Goal: Information Seeking & Learning: Check status

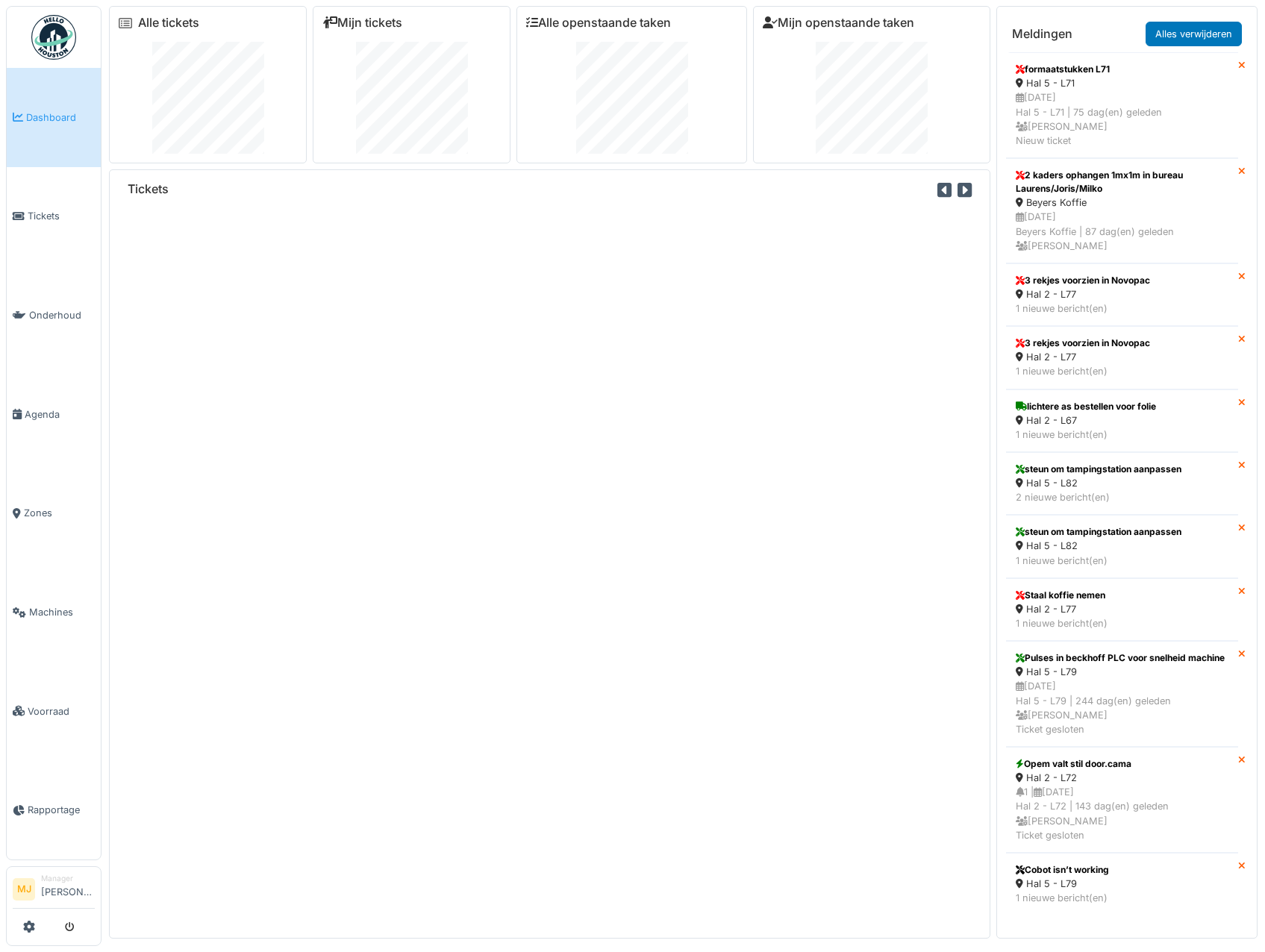
click at [2, 206] on div "1. urgent production line disruption 2. project 3. safety 4. technical issue 5.…" at bounding box center [632, 476] width 1265 height 952
click at [34, 216] on span "Tickets" at bounding box center [61, 216] width 67 height 14
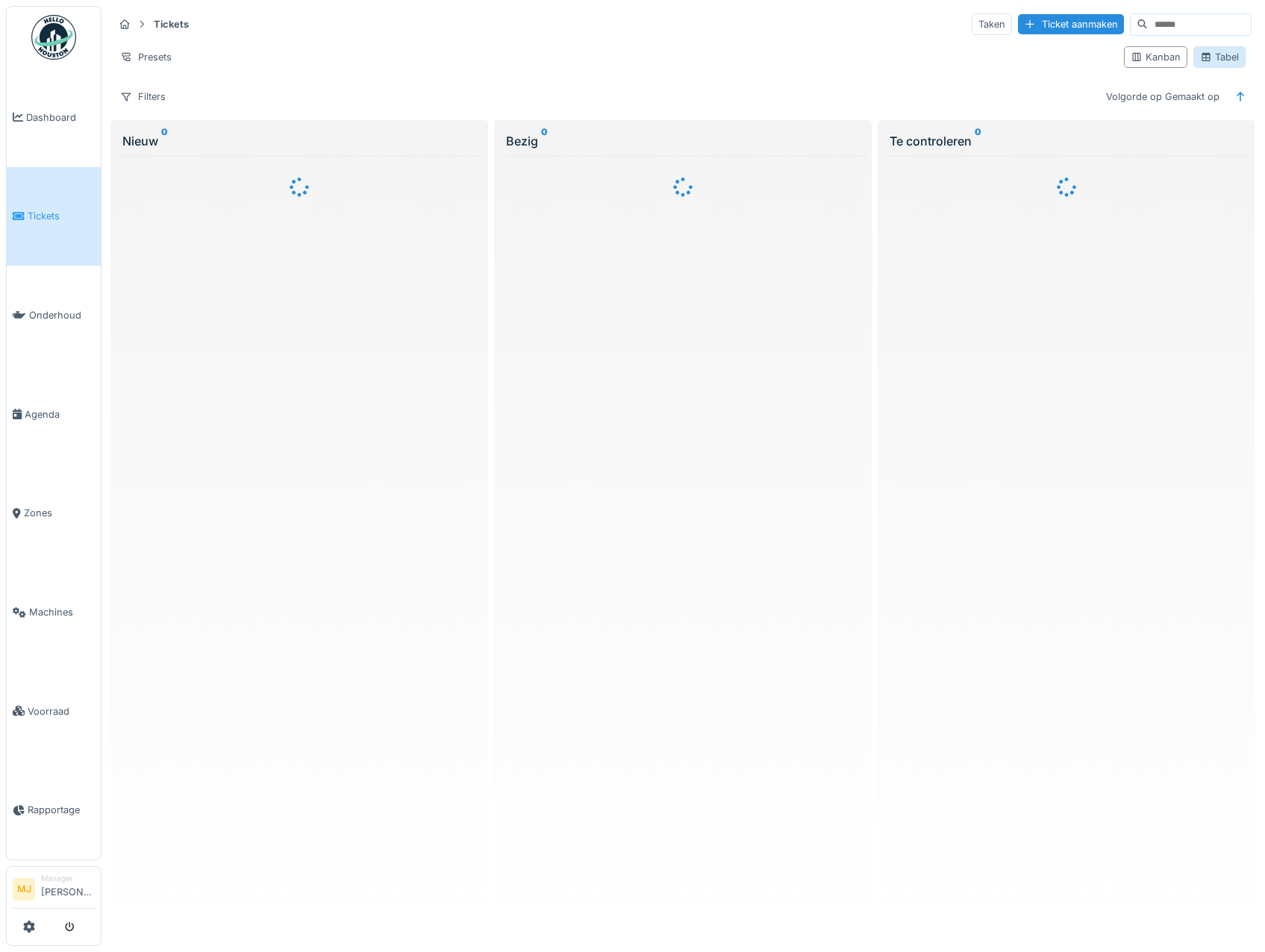
click at [1208, 56] on div "Tabel" at bounding box center [1219, 57] width 39 height 14
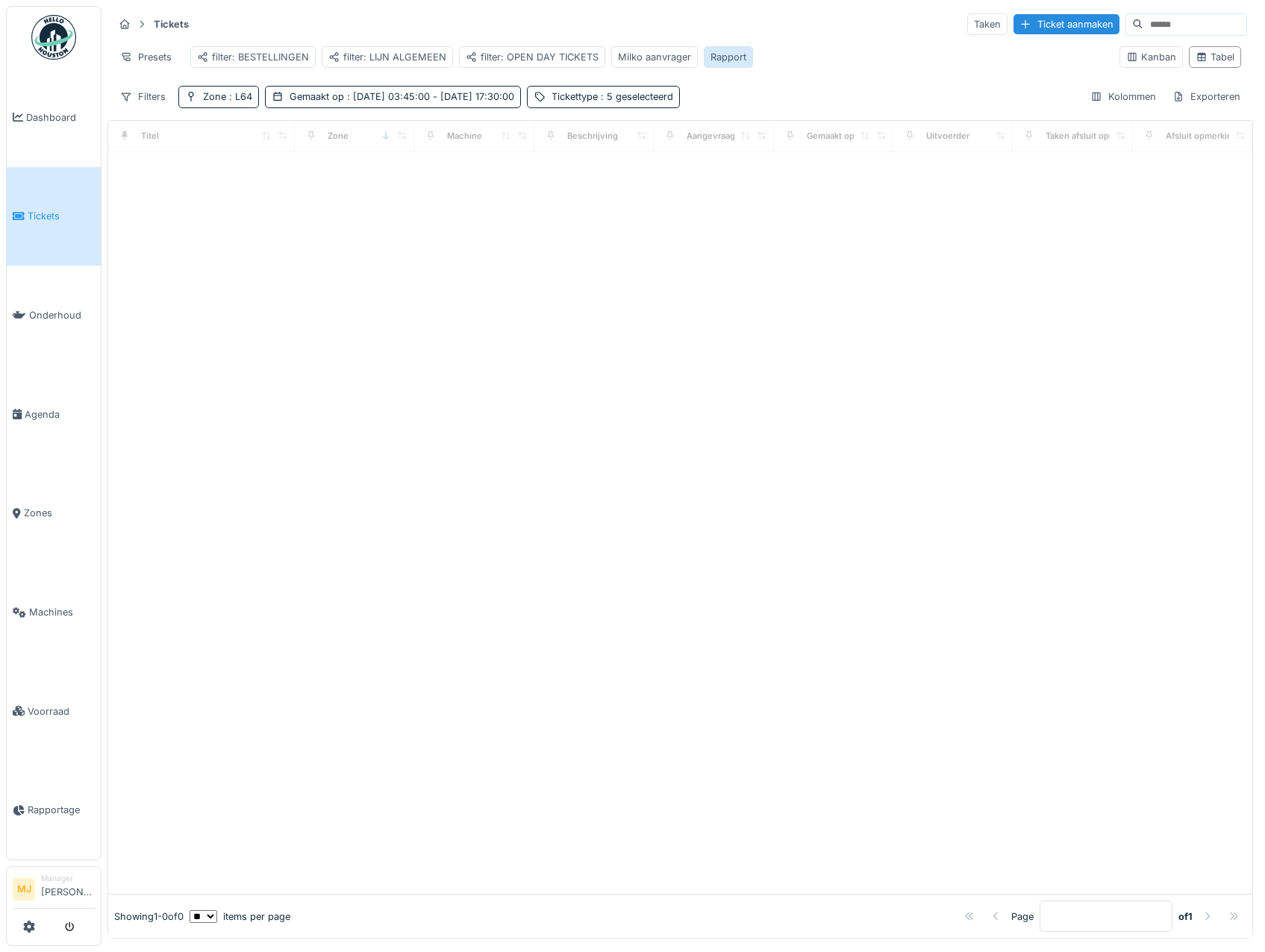
click at [717, 55] on div "Rapport" at bounding box center [728, 57] width 36 height 14
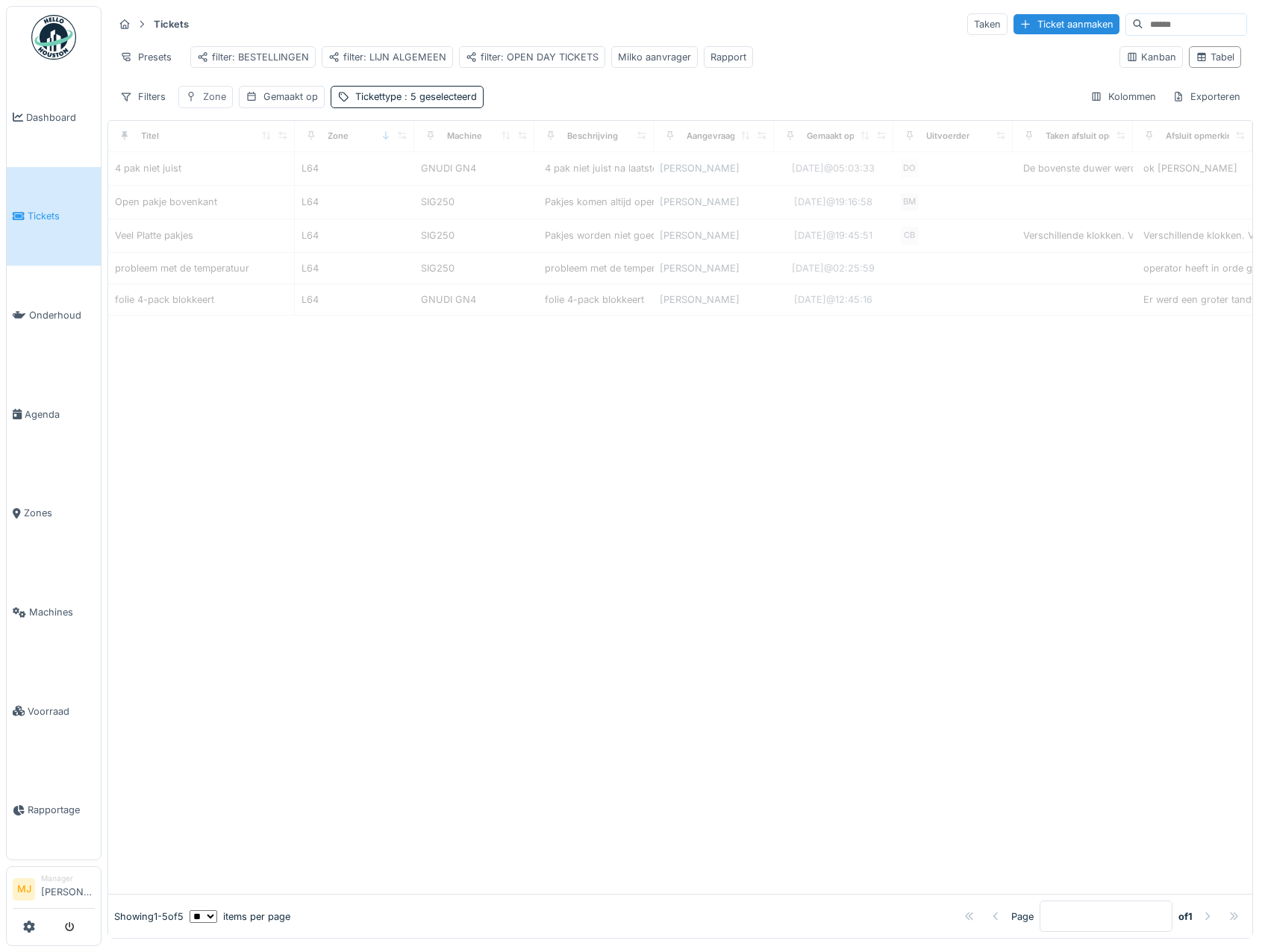
click at [212, 104] on div "Zone" at bounding box center [215, 96] width 23 height 14
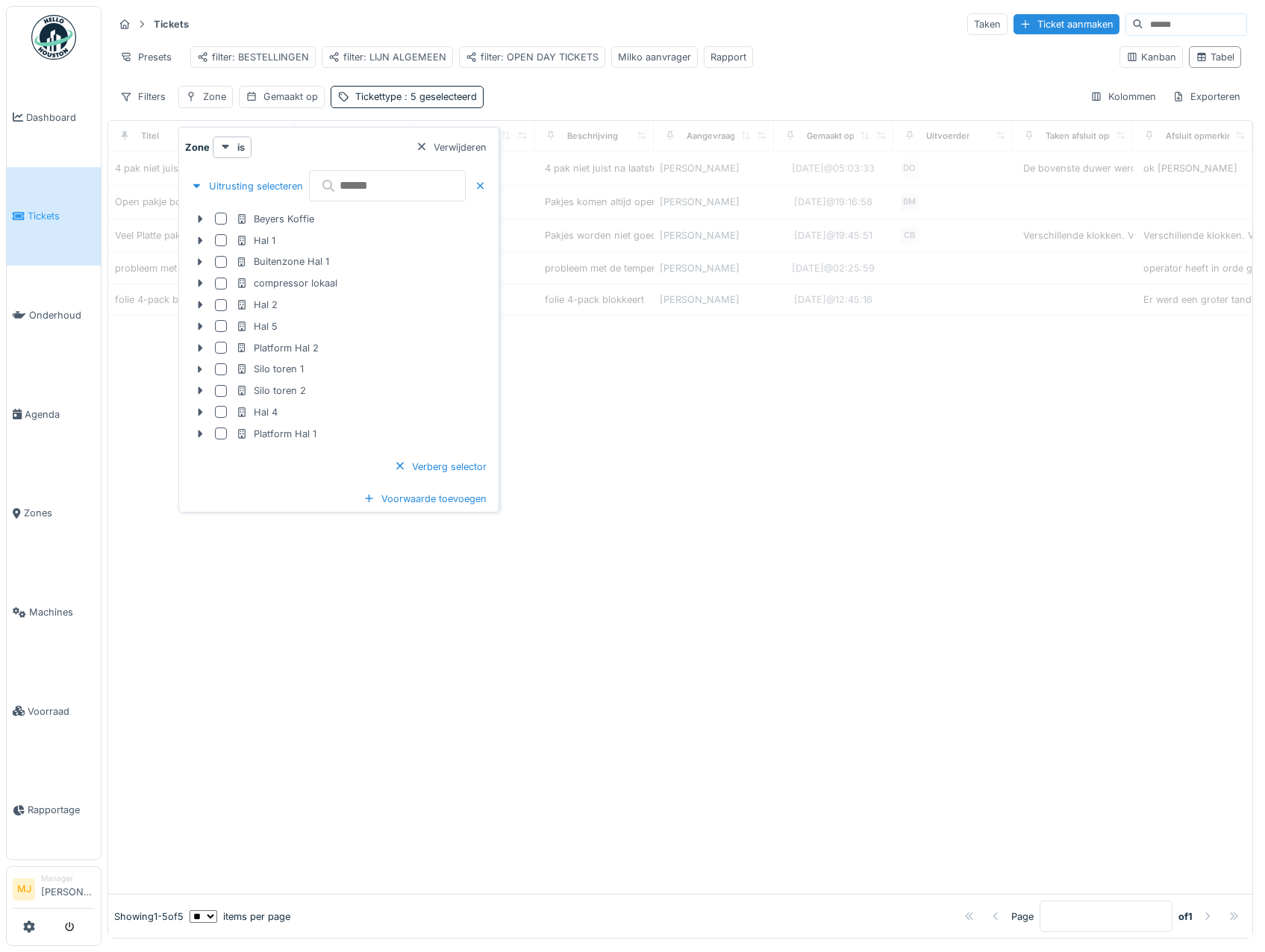
click at [549, 108] on div "Filters Zone Gemaakt op Tickettype : 5 geselecteerd Kolommen Exporteren" at bounding box center [680, 96] width 1133 height 22
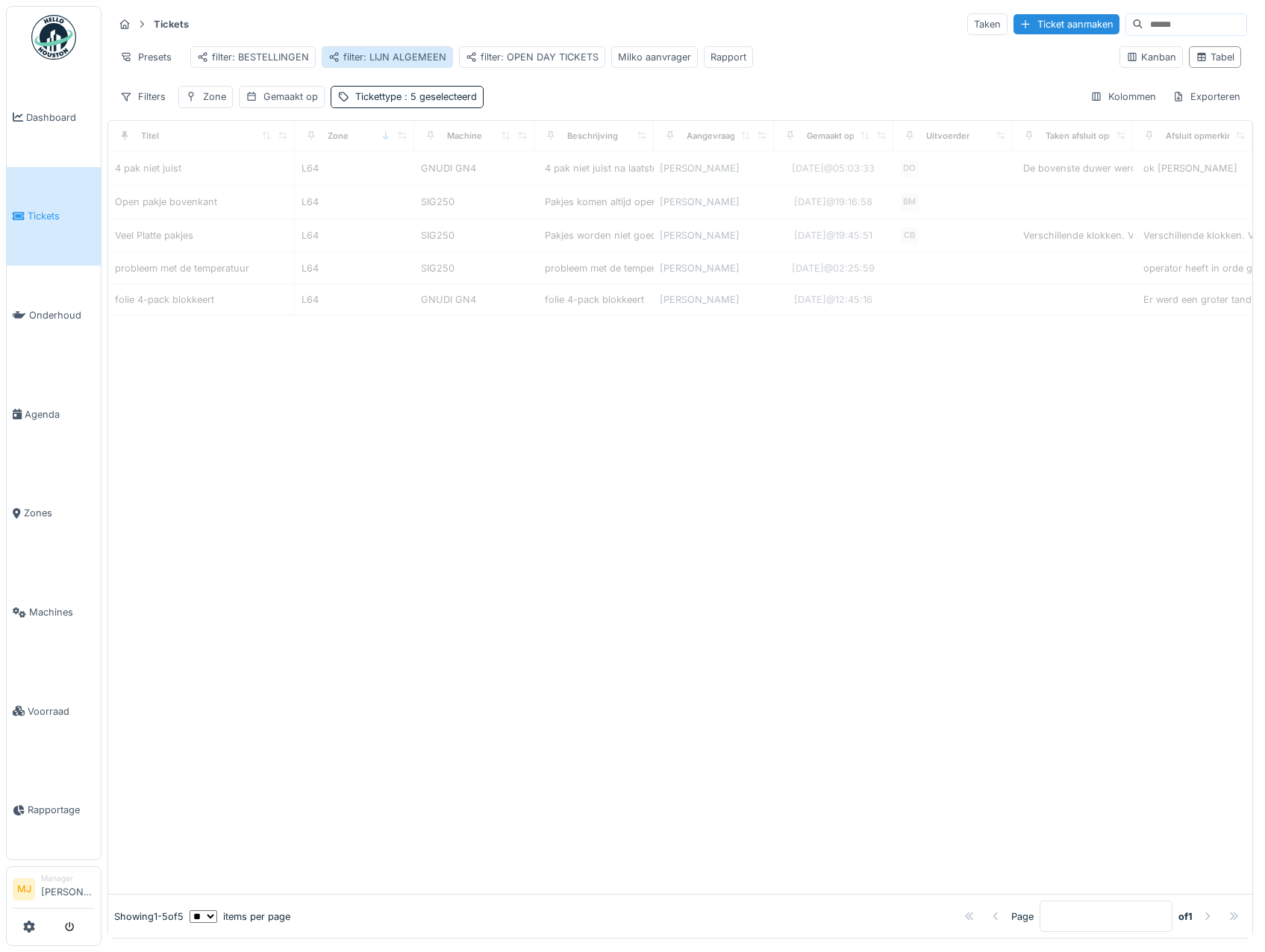
click at [384, 60] on div "filter: LIJN ALGEMEEN" at bounding box center [387, 57] width 118 height 14
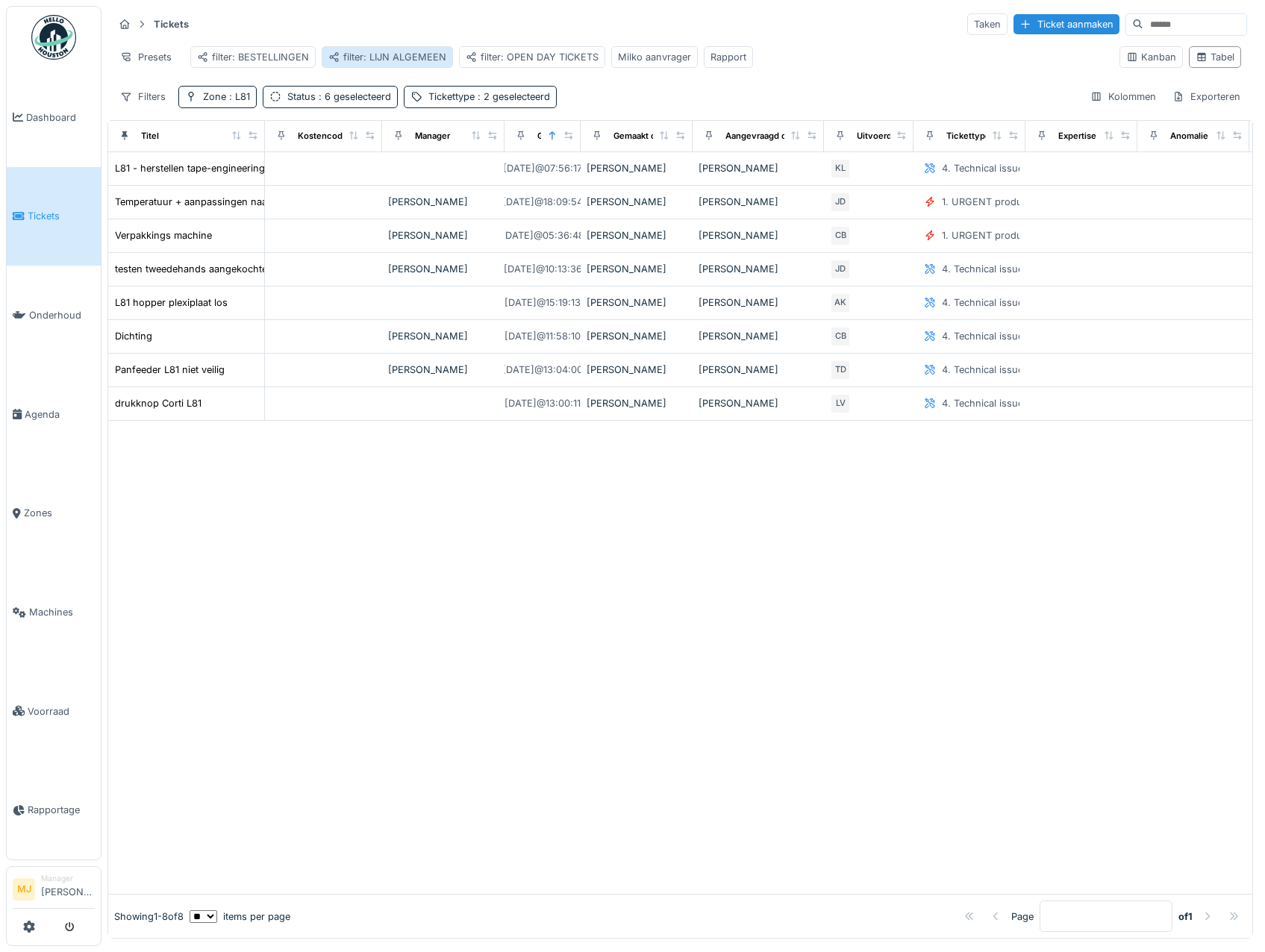
click at [373, 51] on div "filter: LIJN ALGEMEEN" at bounding box center [387, 57] width 118 height 14
click at [659, 108] on div "Filters Zone : L81 Status : 6 geselecteerd Tickettype : 2 geselecteerd Kolommen…" at bounding box center [680, 96] width 1133 height 22
click at [532, 58] on div "filter: OPEN DAY TICKETS" at bounding box center [532, 57] width 133 height 14
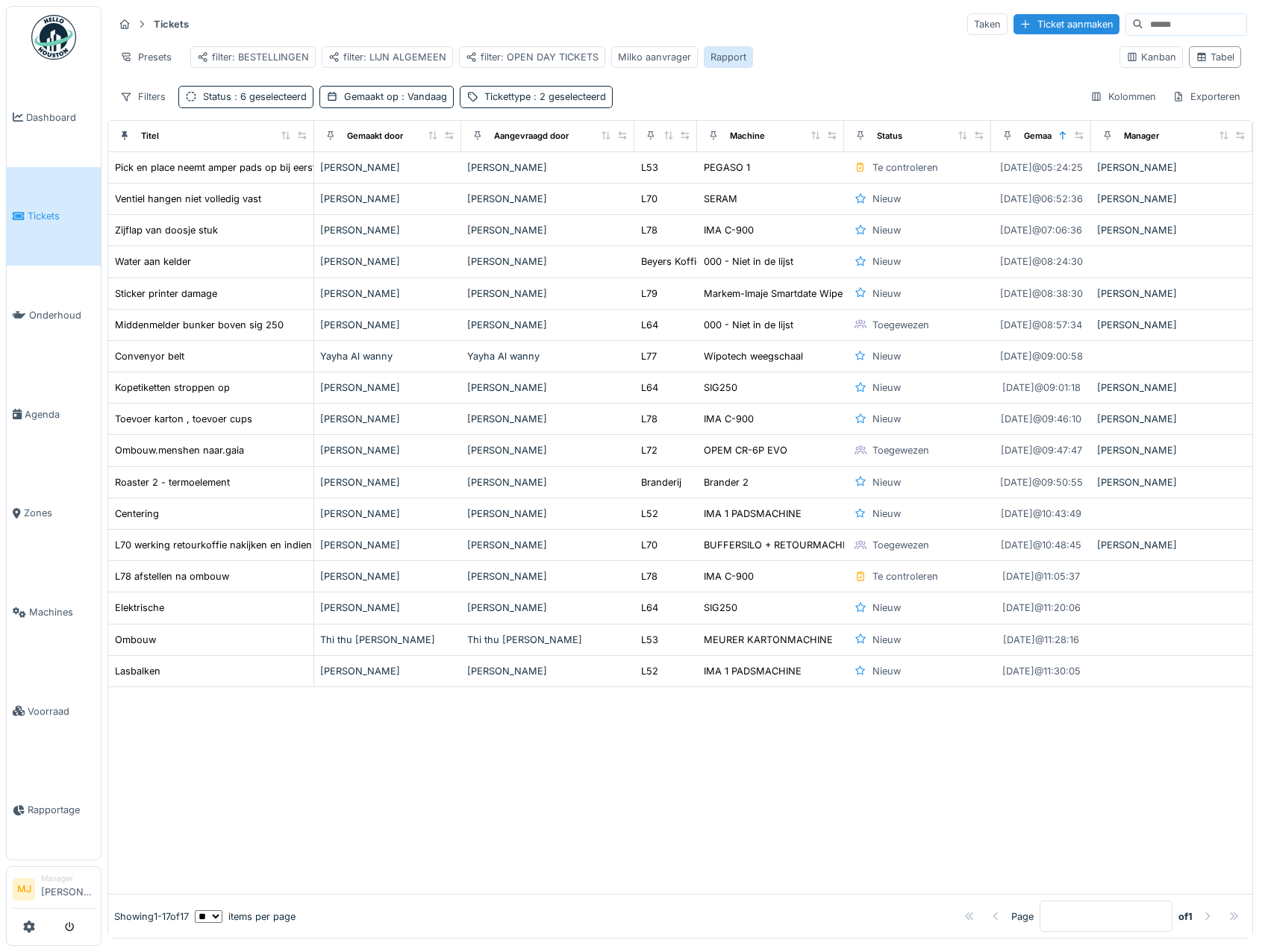
click at [724, 57] on div "Rapport" at bounding box center [728, 57] width 36 height 14
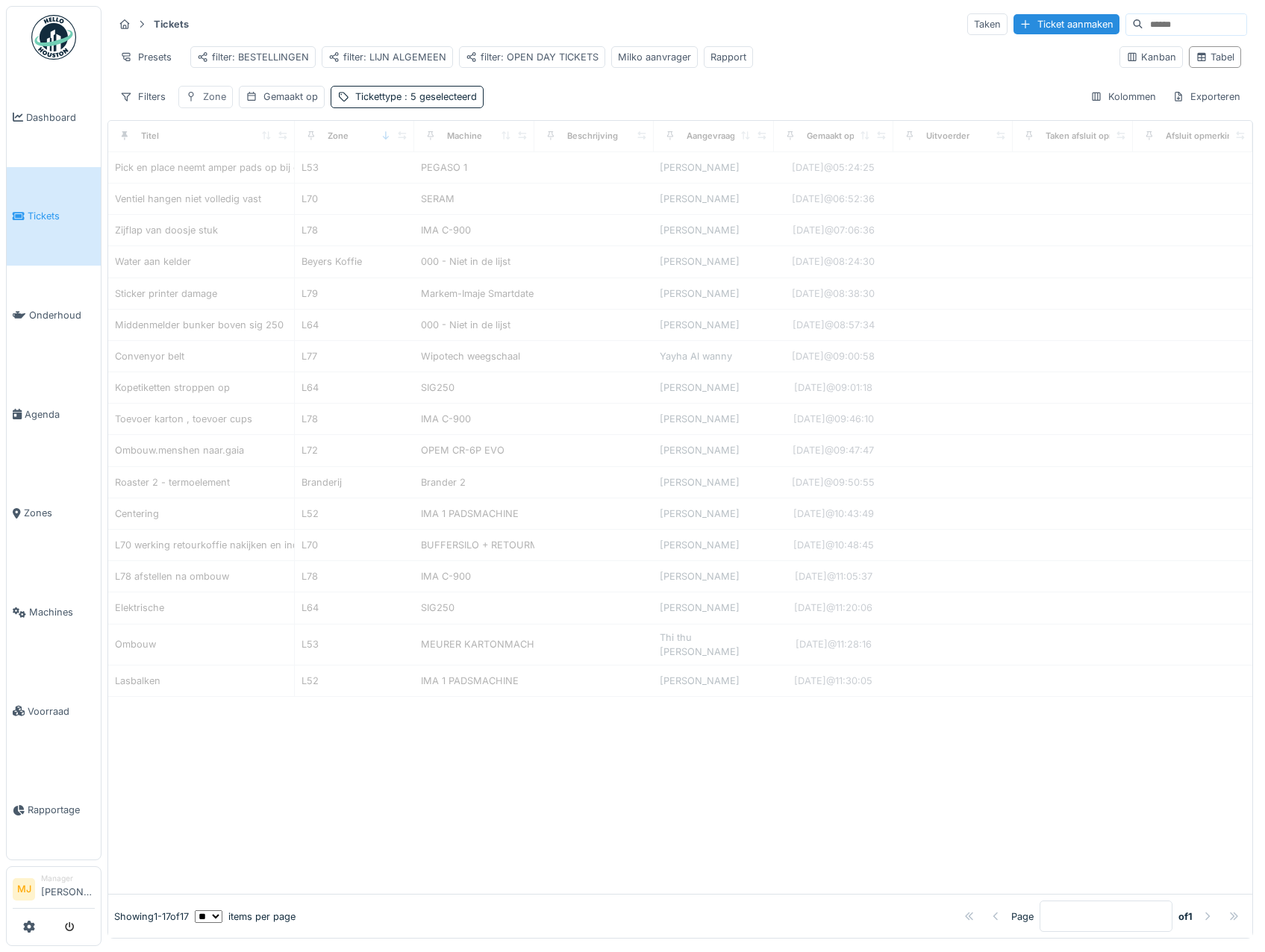
click at [207, 104] on div "Zone" at bounding box center [215, 96] width 23 height 14
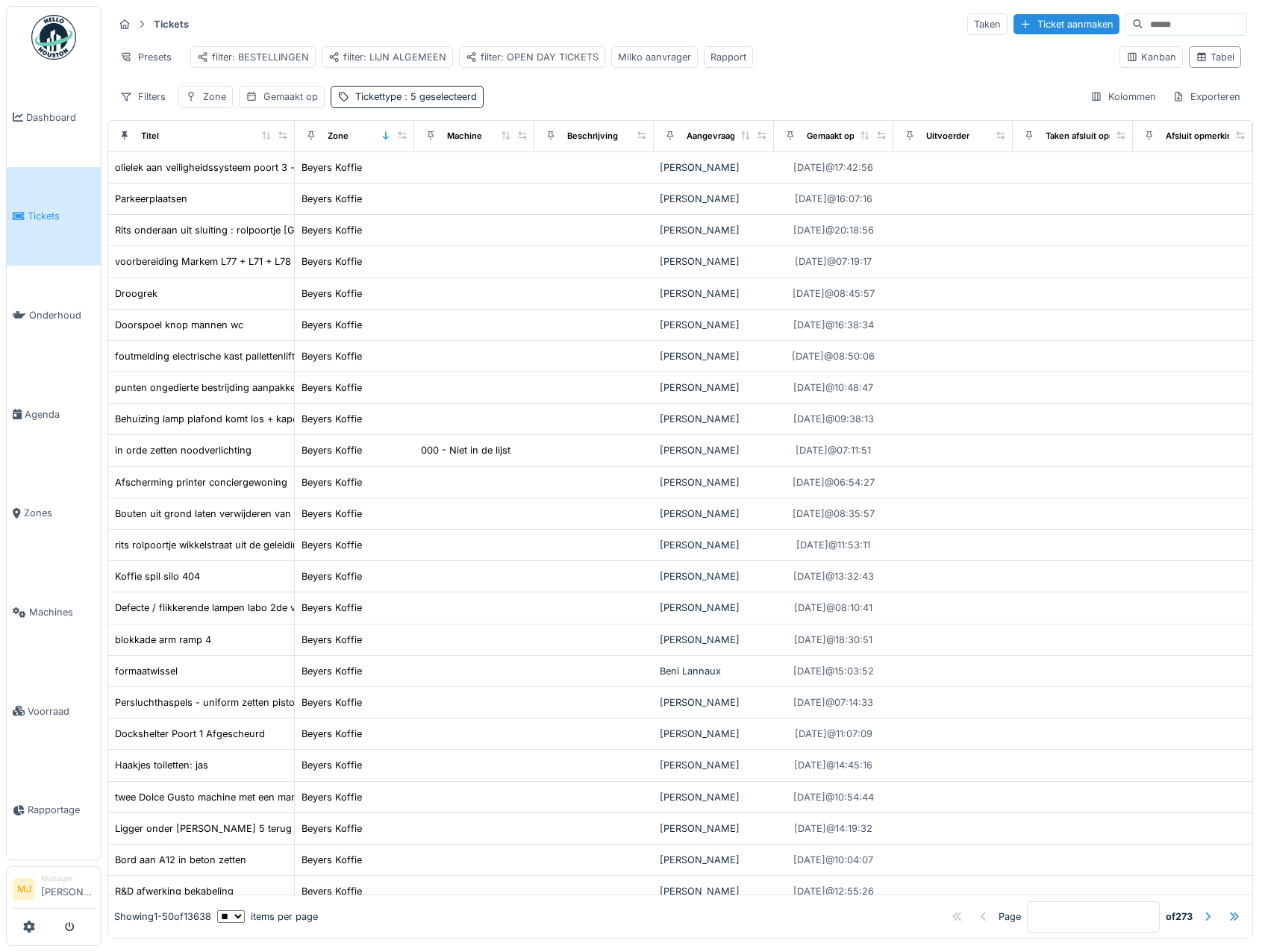
click at [538, 106] on div "Filters Zone Gemaakt op Tickettype : 5 geselecteerd Kolommen Exporteren" at bounding box center [680, 96] width 1133 height 22
click at [209, 104] on div "Zone" at bounding box center [215, 96] width 23 height 14
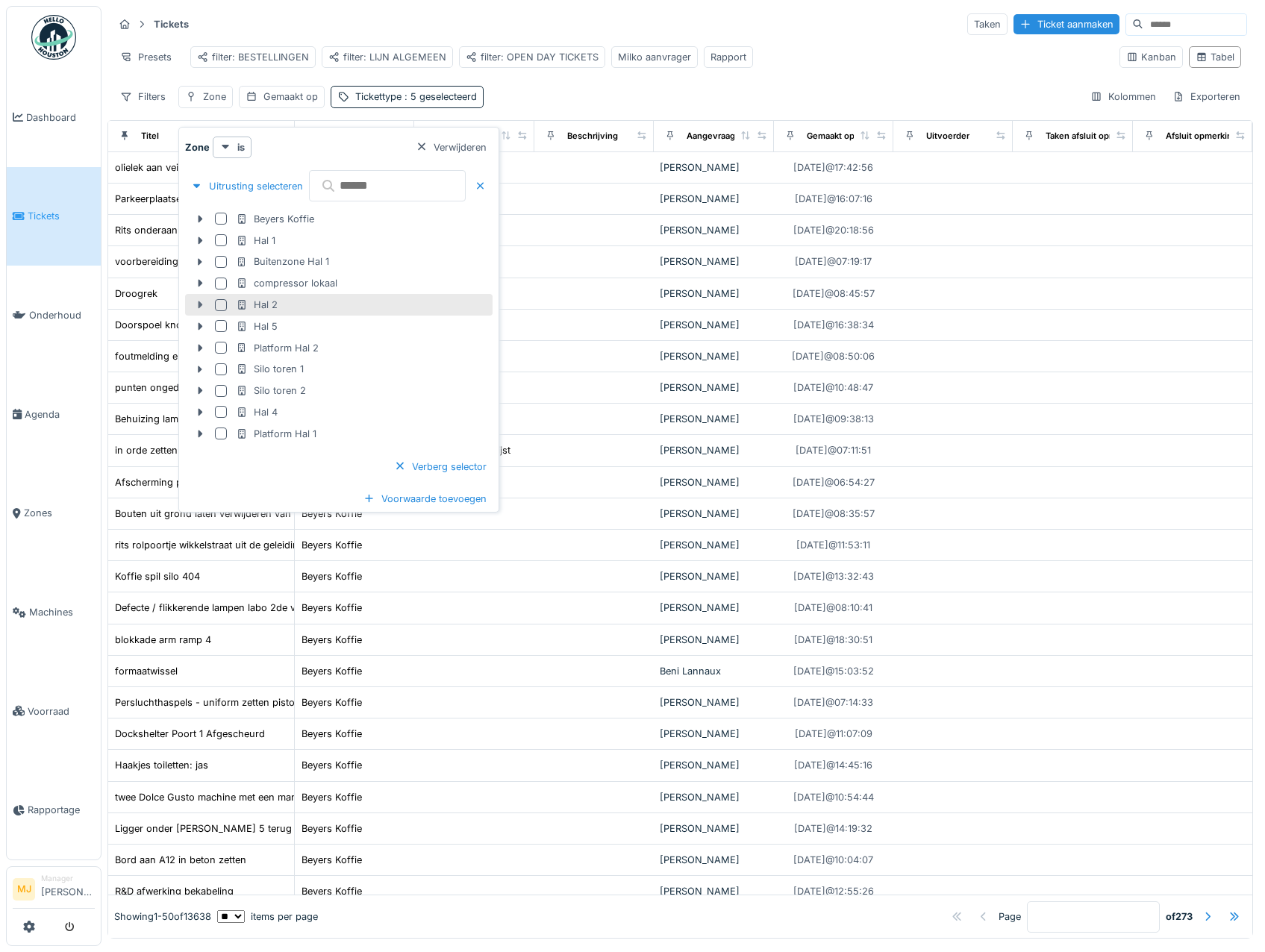
click at [202, 305] on icon at bounding box center [201, 305] width 4 height 7
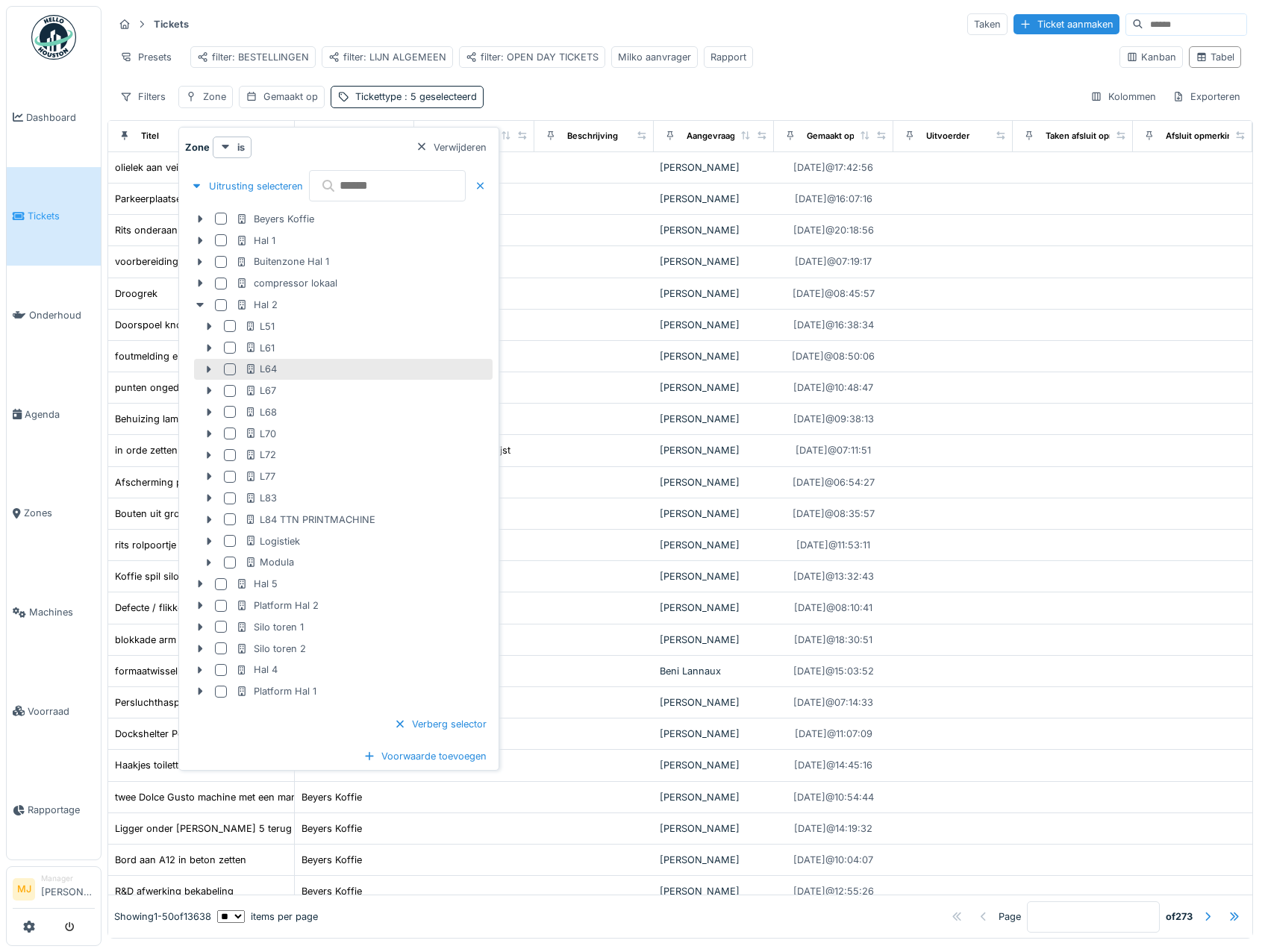
click at [232, 365] on div at bounding box center [230, 369] width 12 height 12
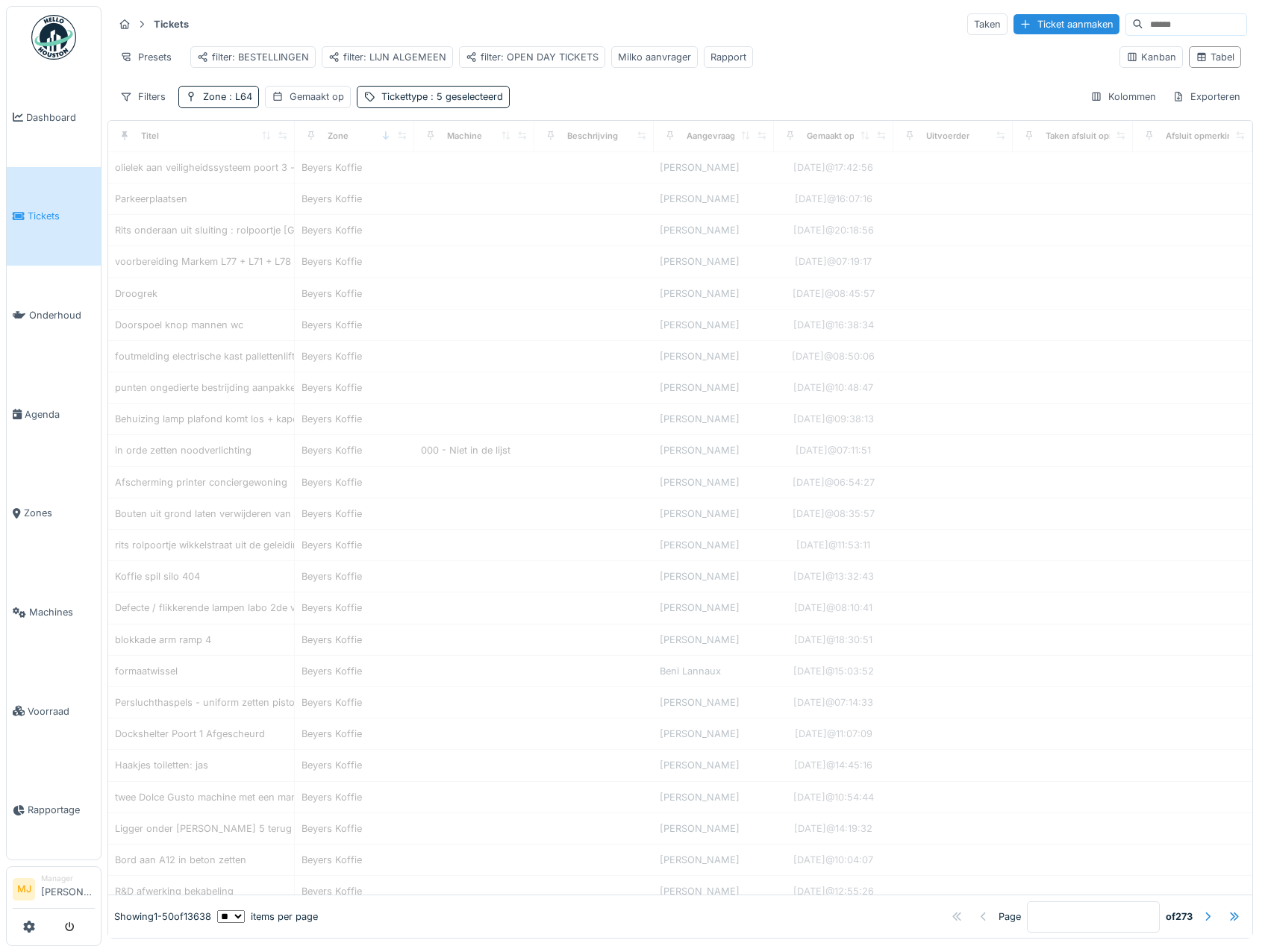
click at [556, 96] on div "Tickets Taken Ticket aanmaken Presets filter: BESTELLINGEN filter: LIJN ALGEMEE…" at bounding box center [680, 60] width 1145 height 108
click at [303, 104] on div "Gemaakt op" at bounding box center [316, 96] width 55 height 14
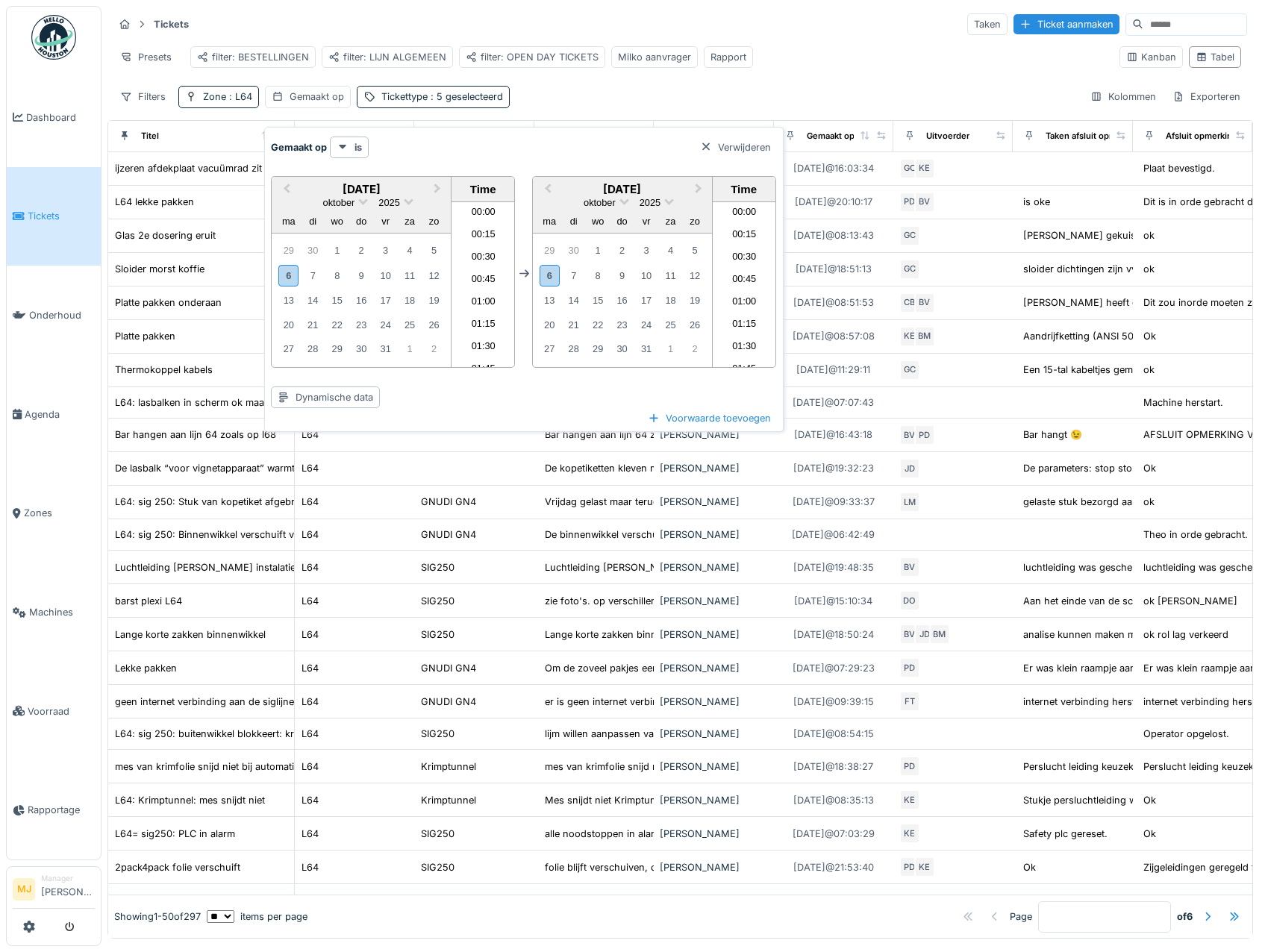
scroll to position [959, 0]
click at [293, 253] on div "29" at bounding box center [288, 250] width 20 height 20
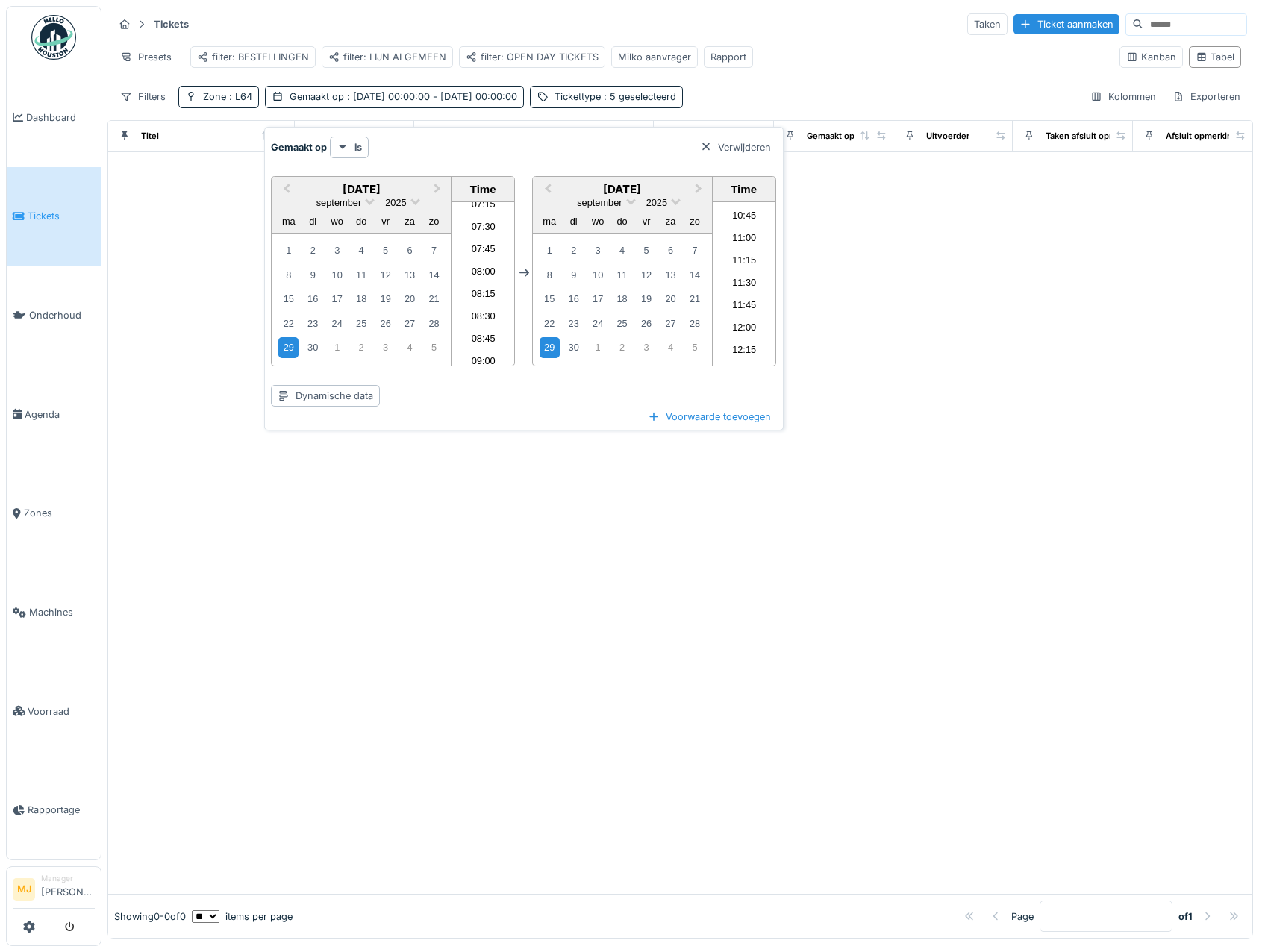
scroll to position [287, 0]
click at [486, 282] on li "04:00" at bounding box center [483, 284] width 64 height 22
click at [674, 350] on div "4" at bounding box center [671, 347] width 20 height 20
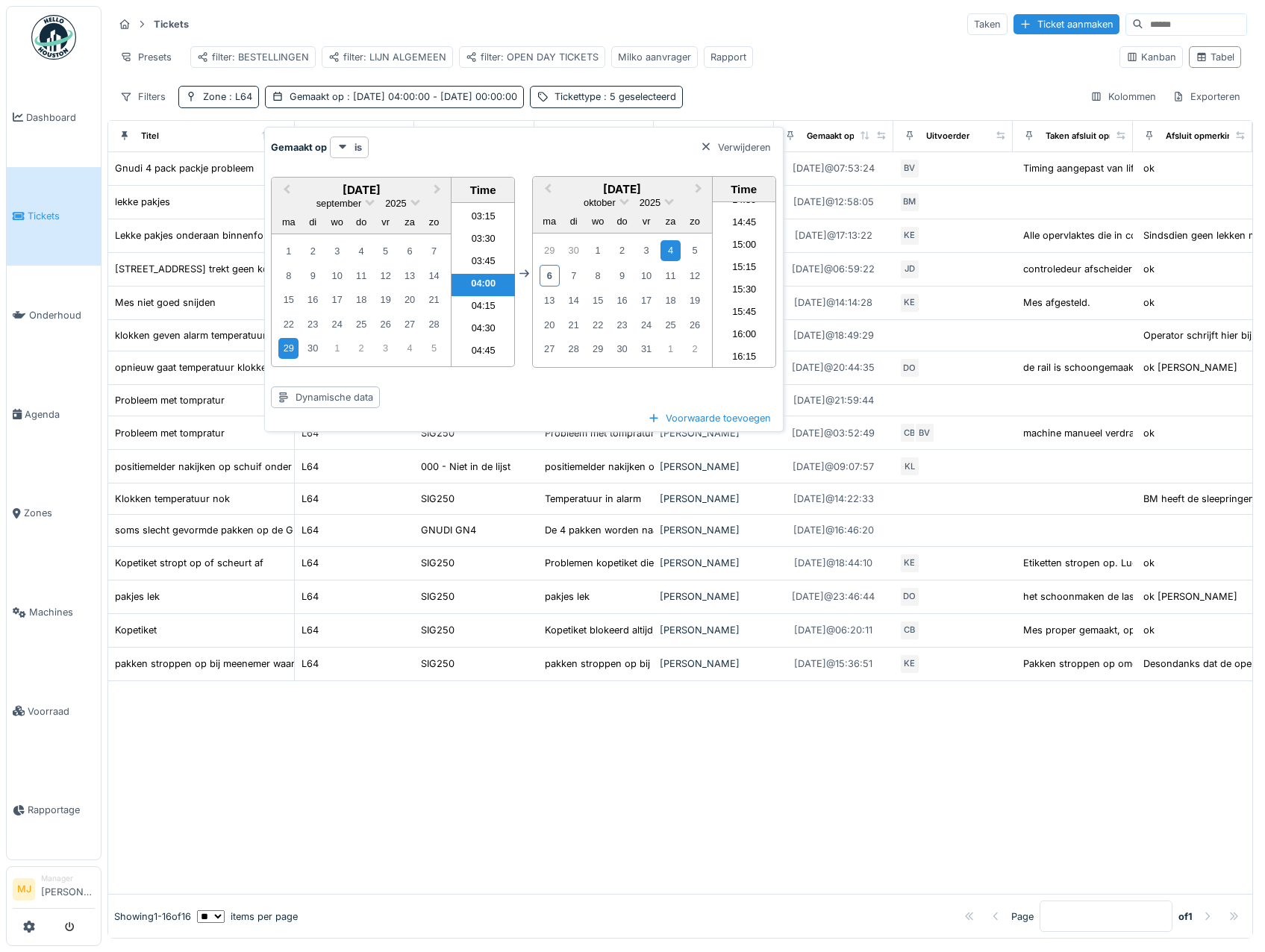
scroll to position [1406, 0]
click at [742, 328] on li "17:00" at bounding box center [744, 329] width 64 height 22
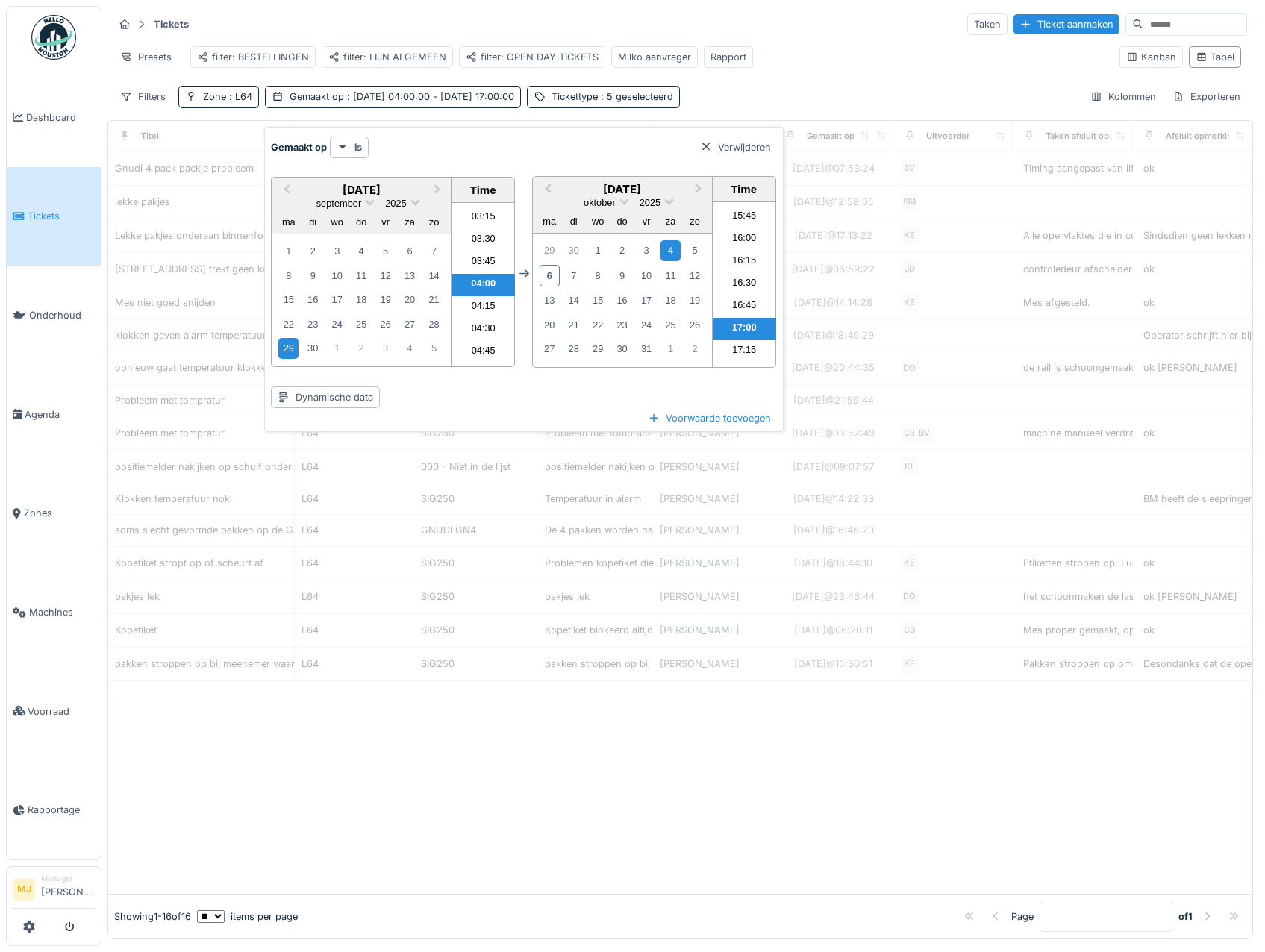
click at [780, 103] on div "Filters Zone : L64 Gemaakt op : [DATE] 04:00:00 - [DATE] 17:00:00 Tickettype : …" at bounding box center [680, 96] width 1133 height 22
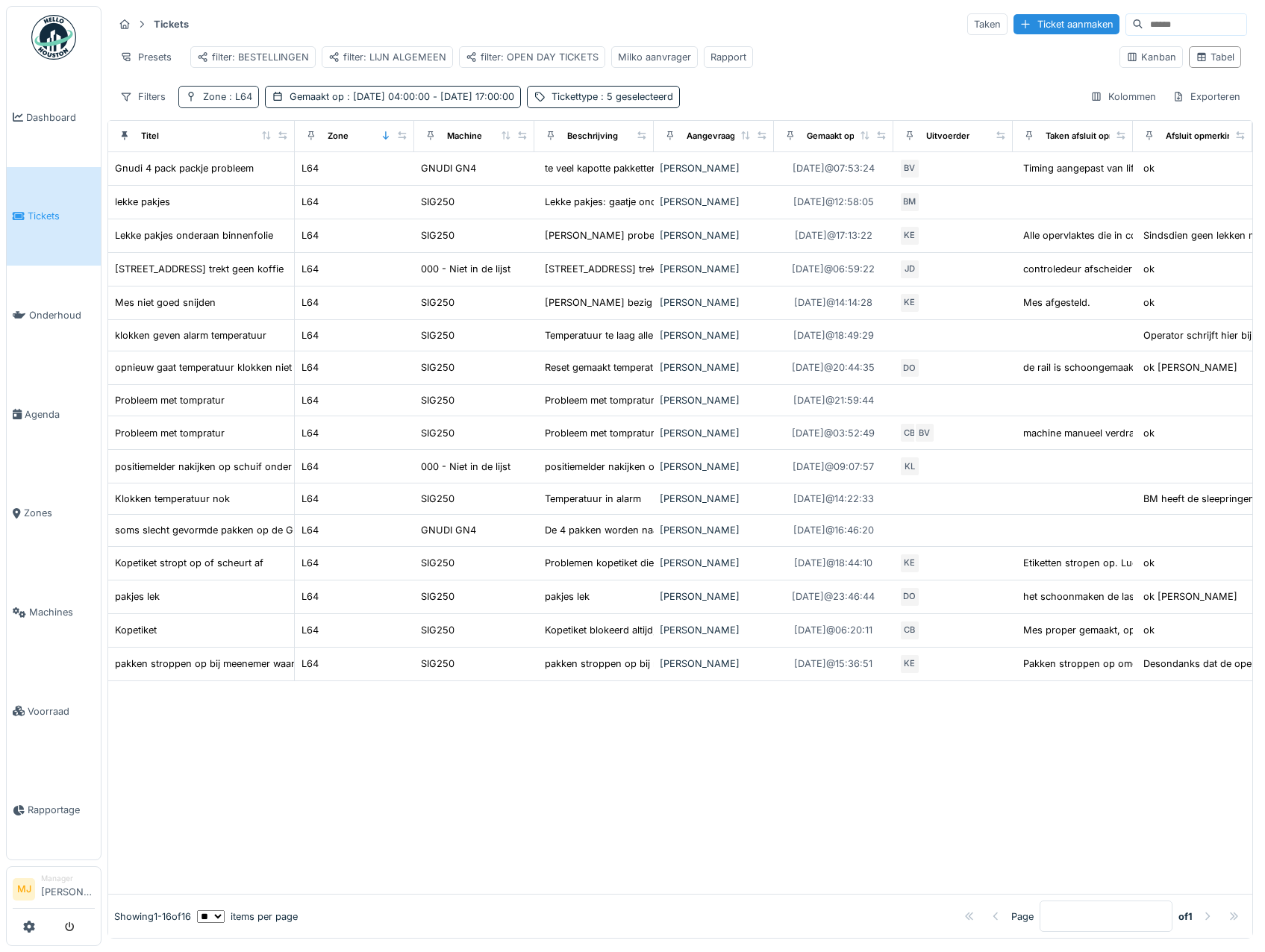
click at [218, 104] on div "Zone : L64" at bounding box center [228, 96] width 49 height 14
click at [221, 176] on icon at bounding box center [220, 173] width 12 height 10
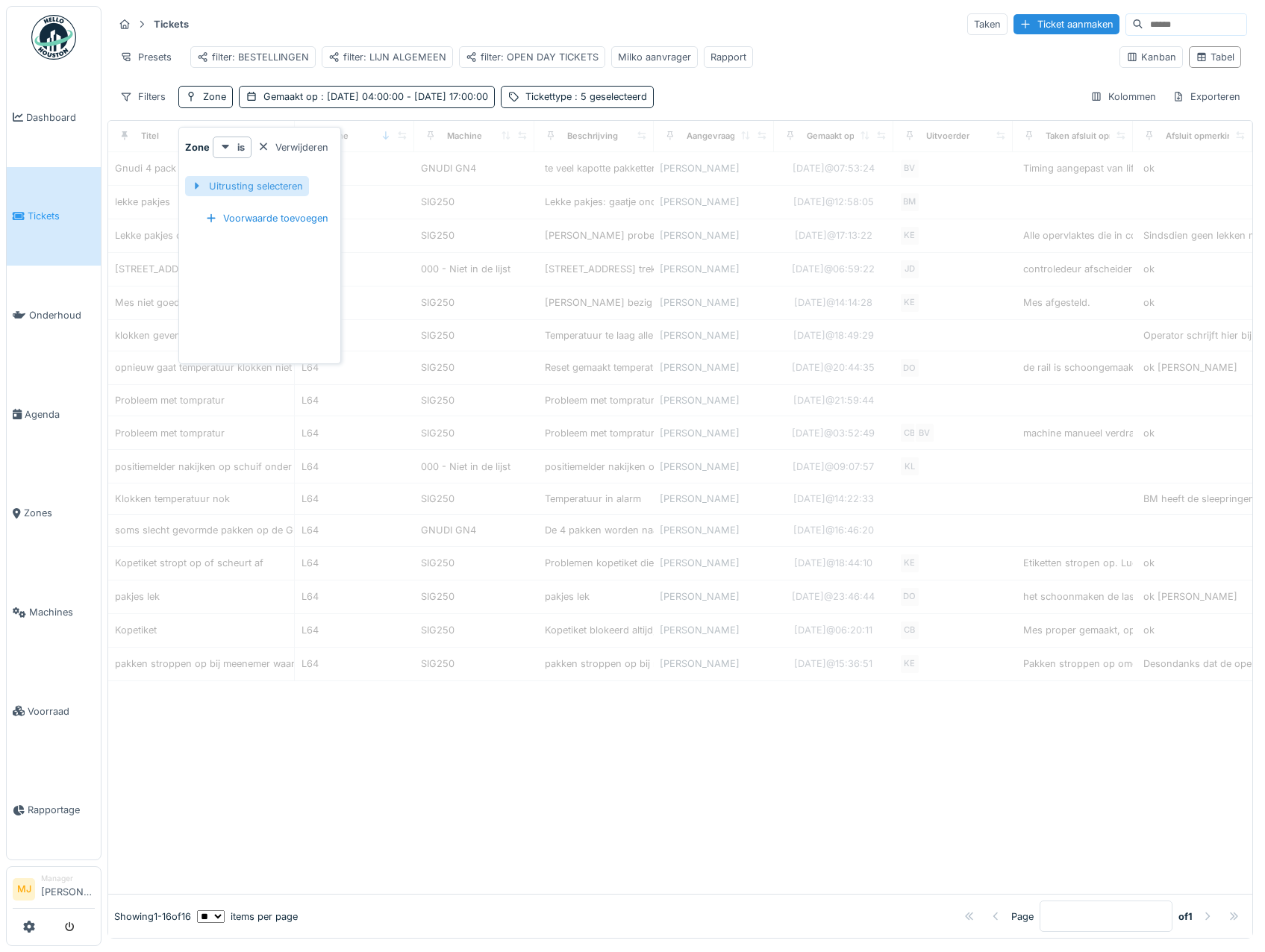
click at [195, 184] on div at bounding box center [197, 186] width 12 height 14
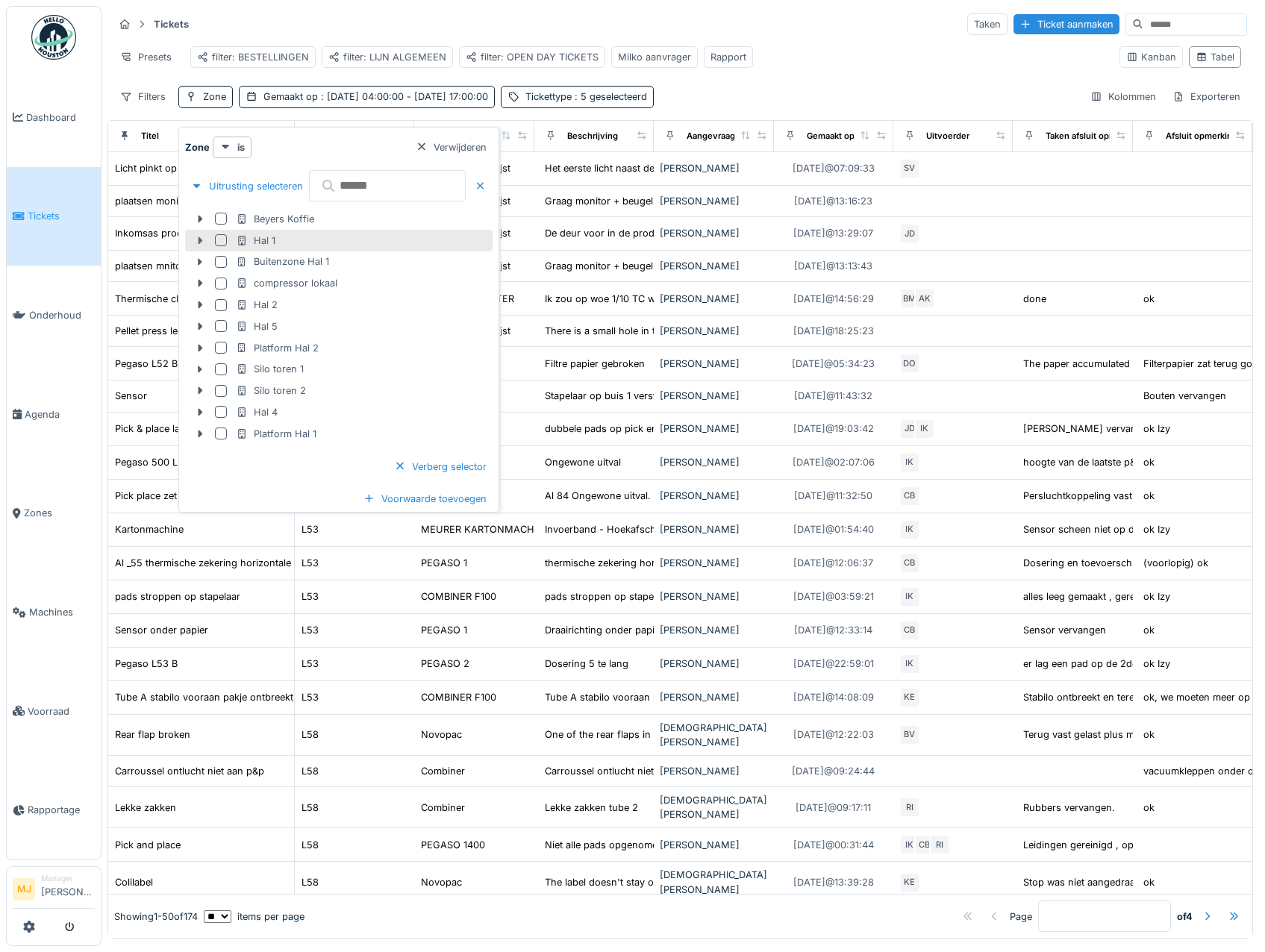
click at [198, 235] on icon at bounding box center [200, 240] width 12 height 10
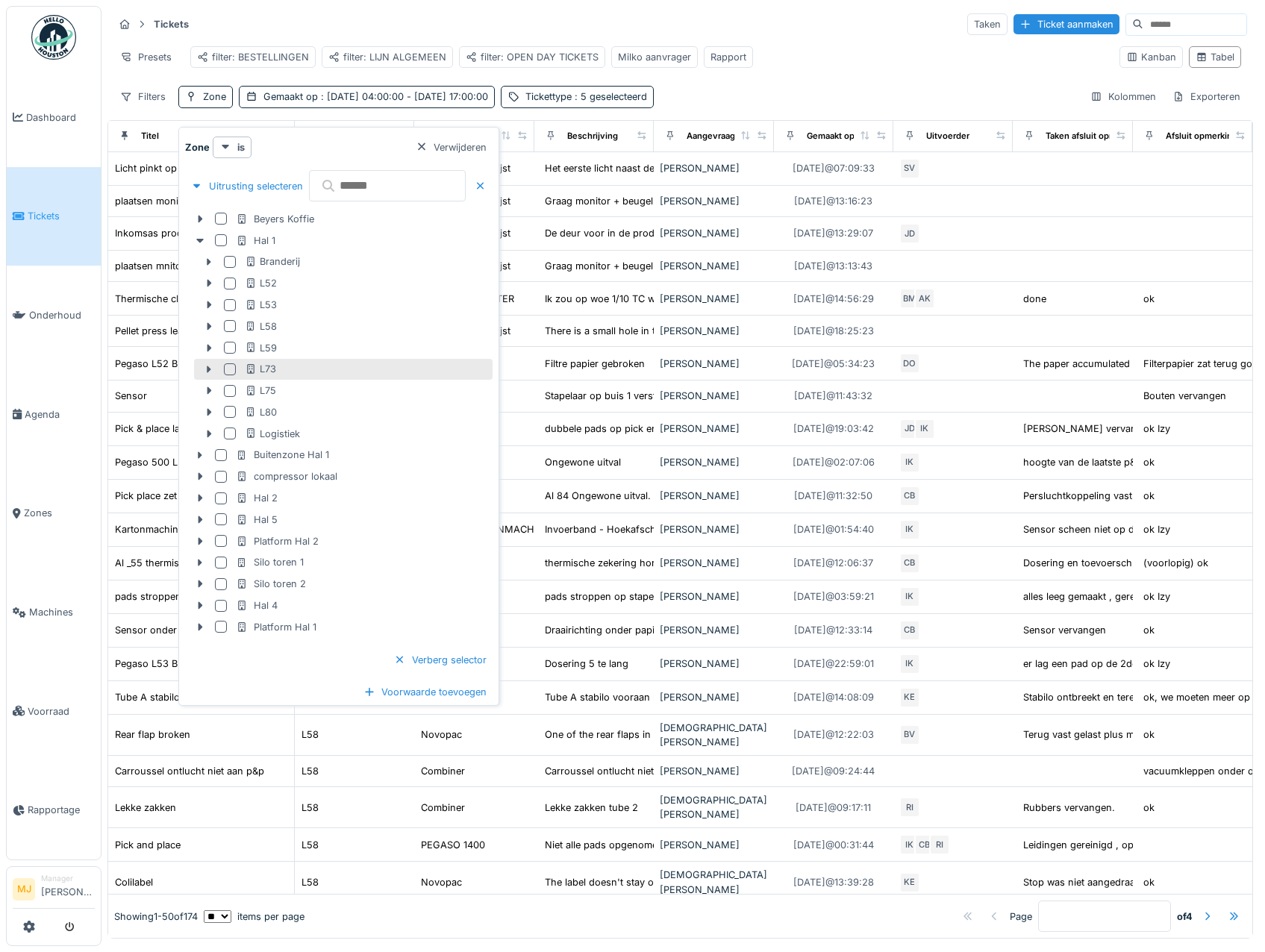
click at [231, 369] on div at bounding box center [230, 369] width 12 height 12
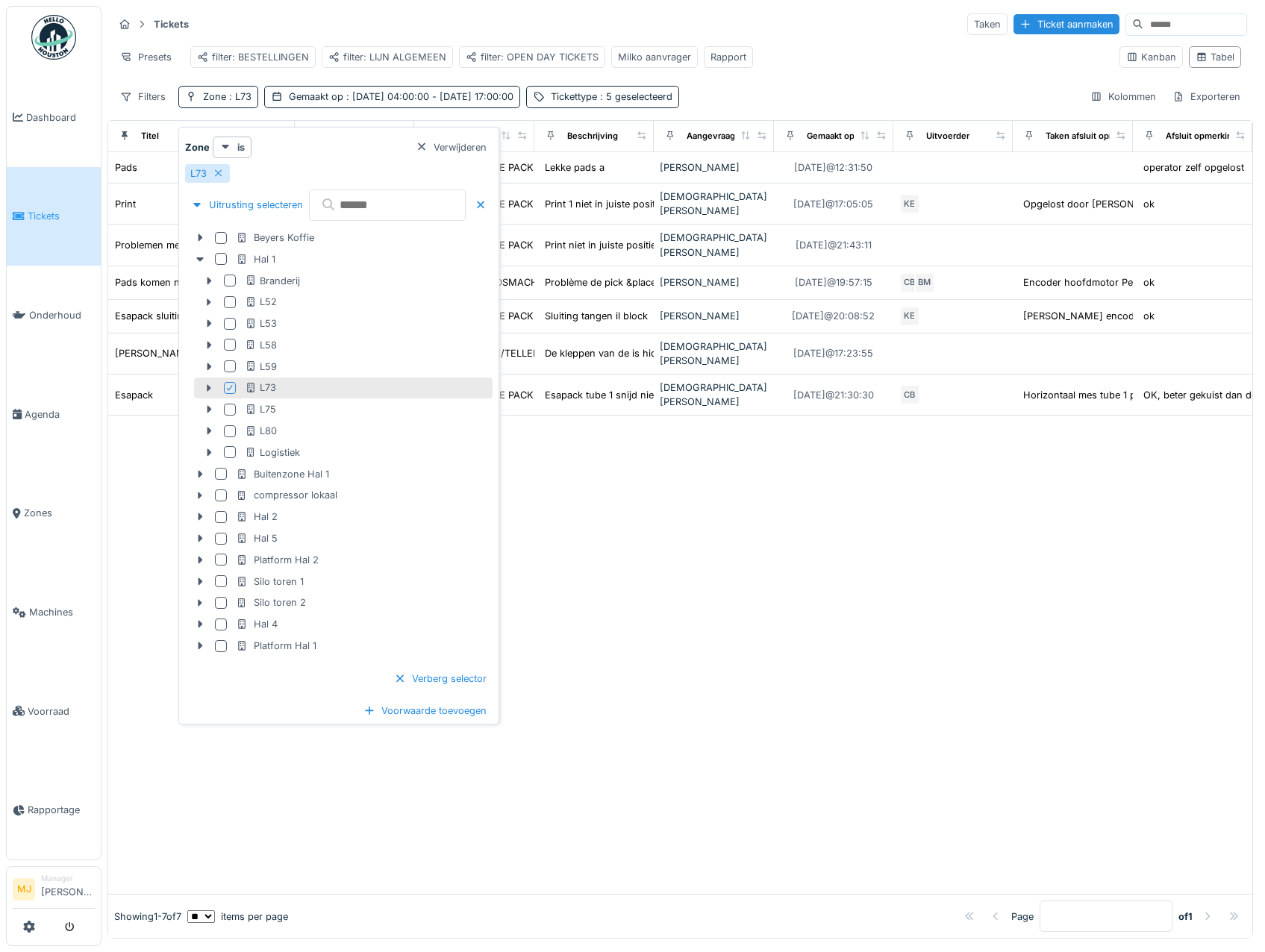
click at [784, 102] on div "Filters Zone : L73 Gemaakt op : [DATE] 04:00:00 - [DATE] 17:00:00 Tickettype : …" at bounding box center [680, 96] width 1133 height 22
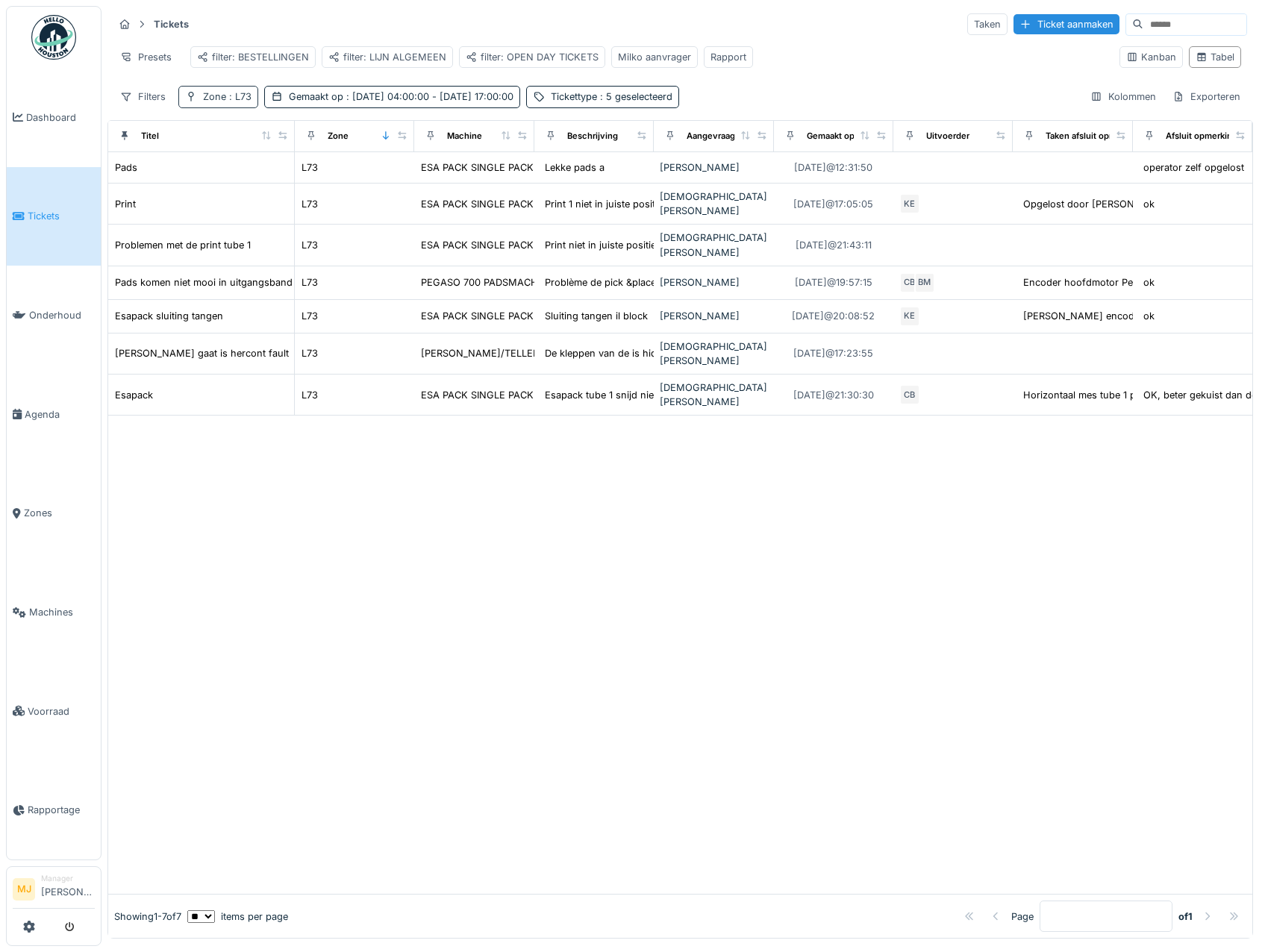
click at [237, 102] on span ": L73" at bounding box center [238, 96] width 25 height 11
click at [262, 147] on div at bounding box center [263, 147] width 12 height 14
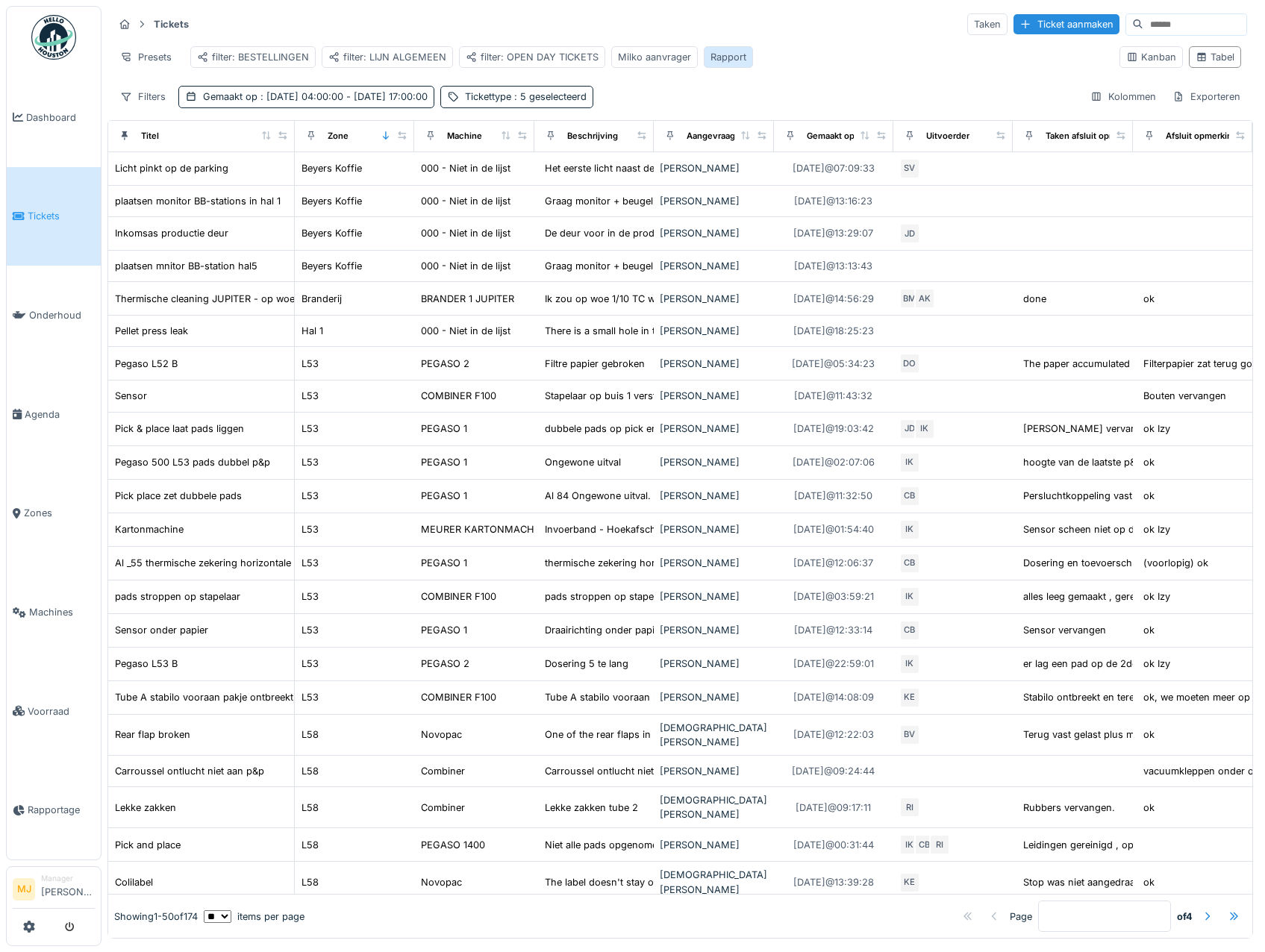
click at [718, 58] on div "Rapport" at bounding box center [728, 57] width 36 height 14
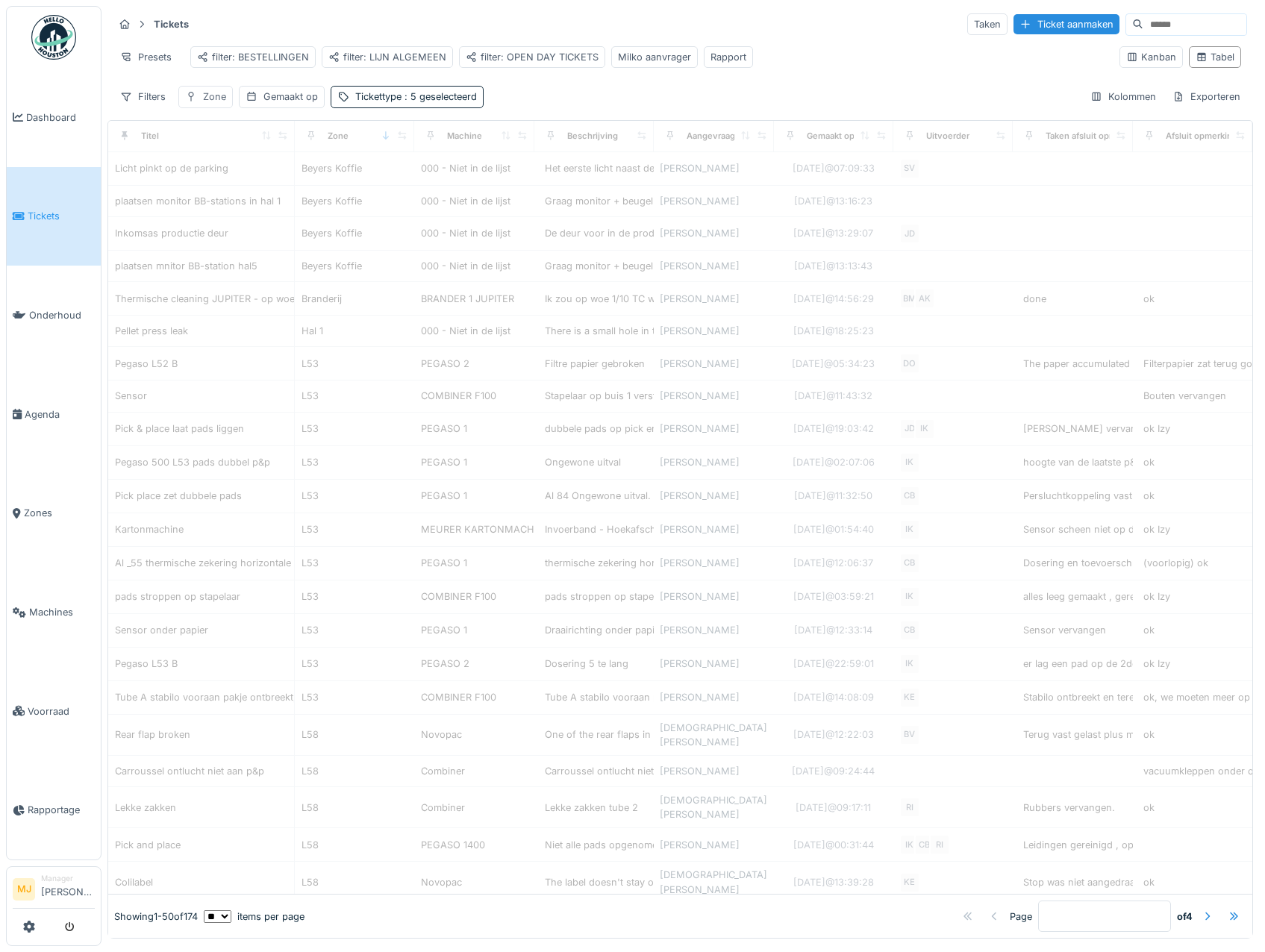
click at [198, 105] on div "Zone" at bounding box center [206, 96] width 55 height 22
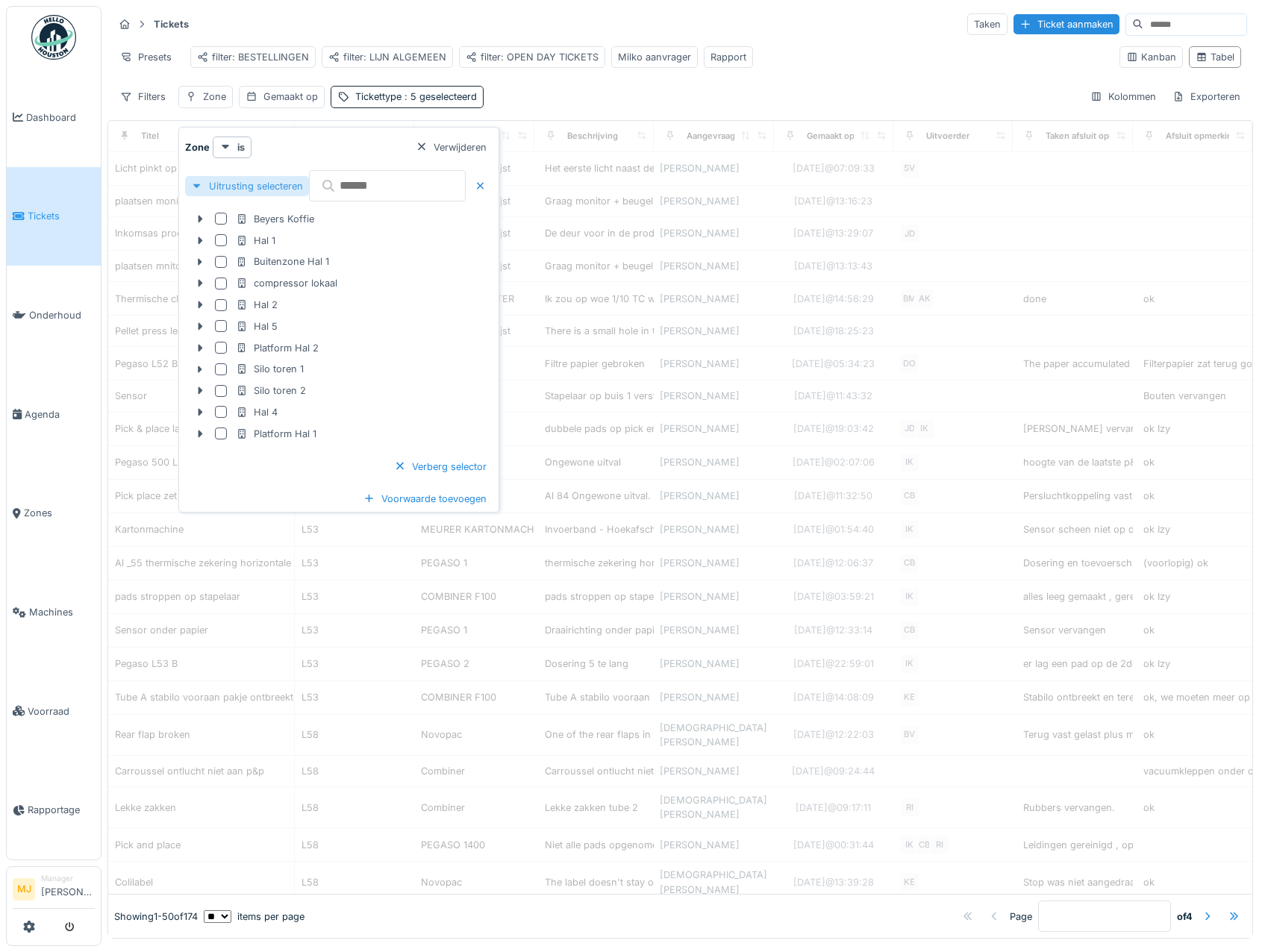
click at [193, 187] on div at bounding box center [197, 186] width 12 height 14
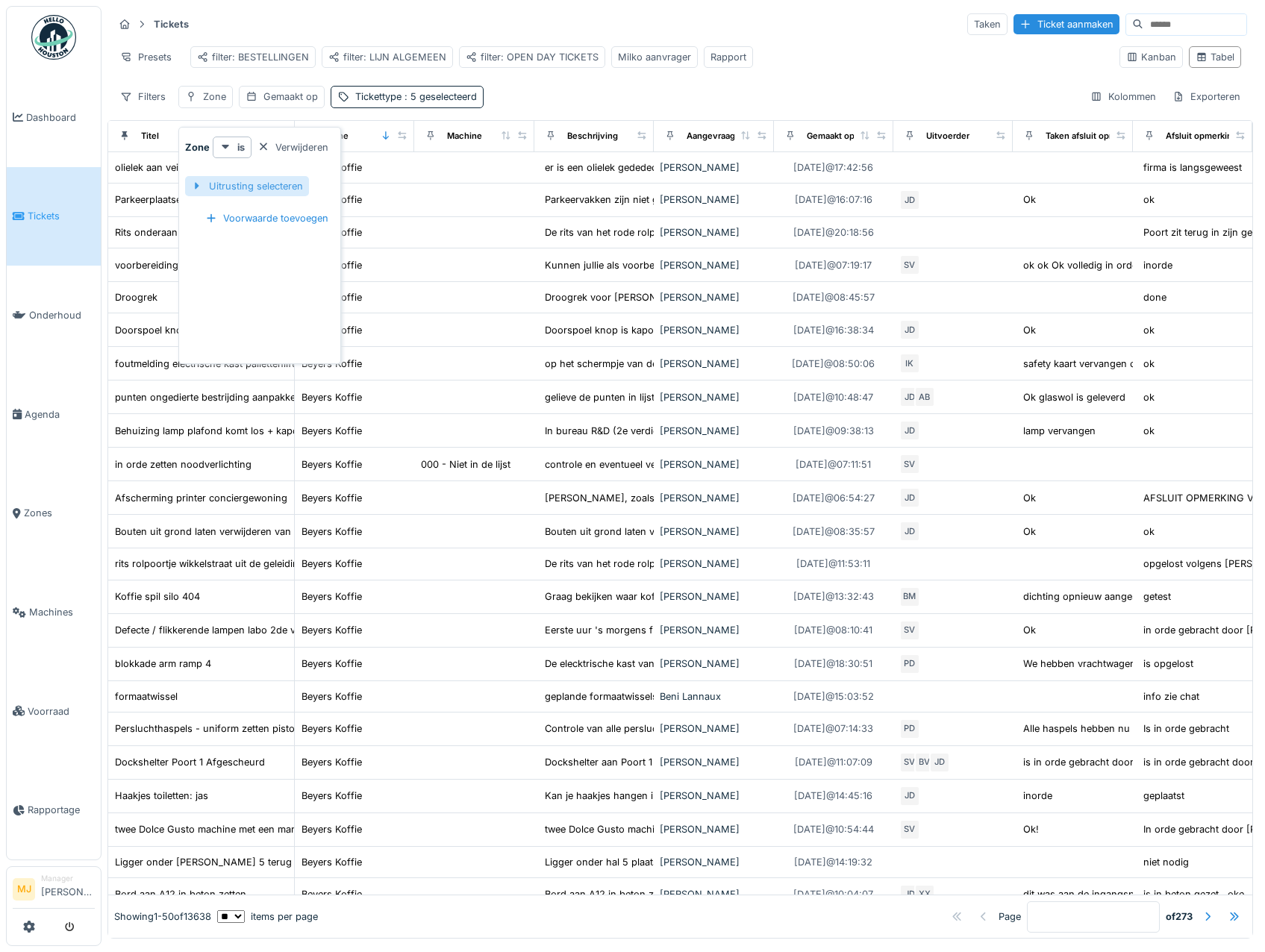
click at [192, 185] on div at bounding box center [197, 186] width 12 height 14
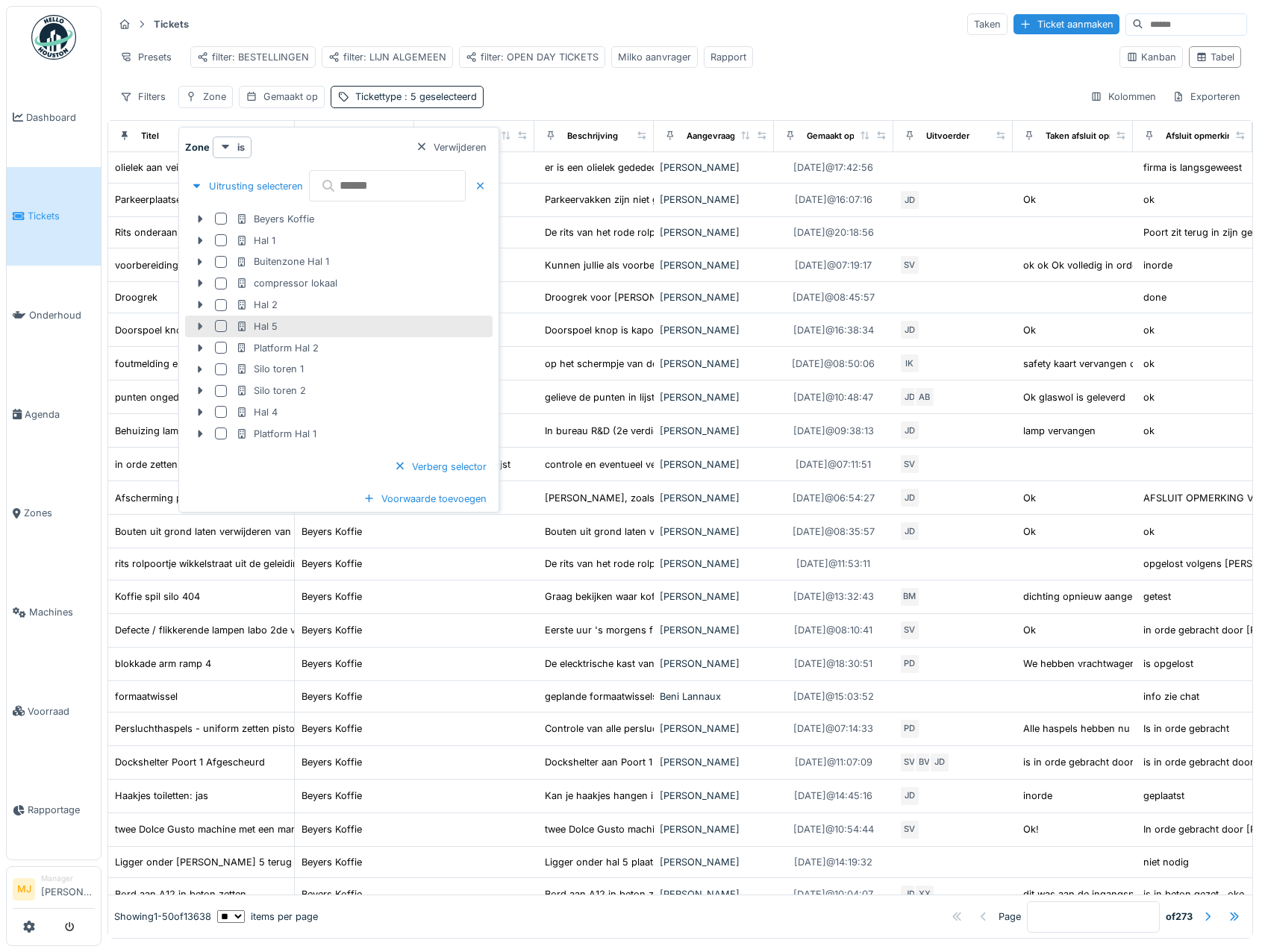
click at [202, 326] on icon at bounding box center [201, 327] width 4 height 7
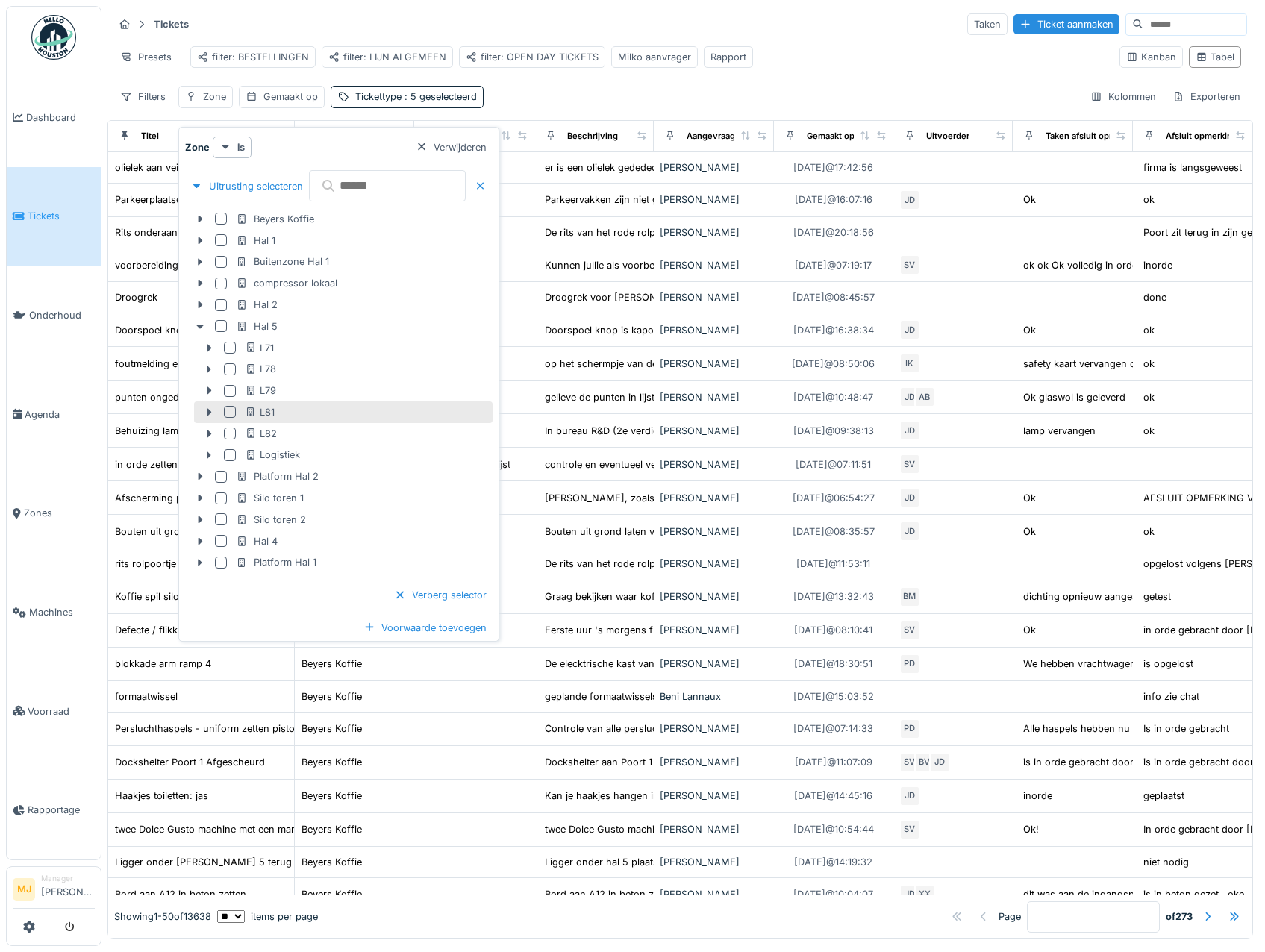
click at [230, 410] on div at bounding box center [230, 412] width 12 height 12
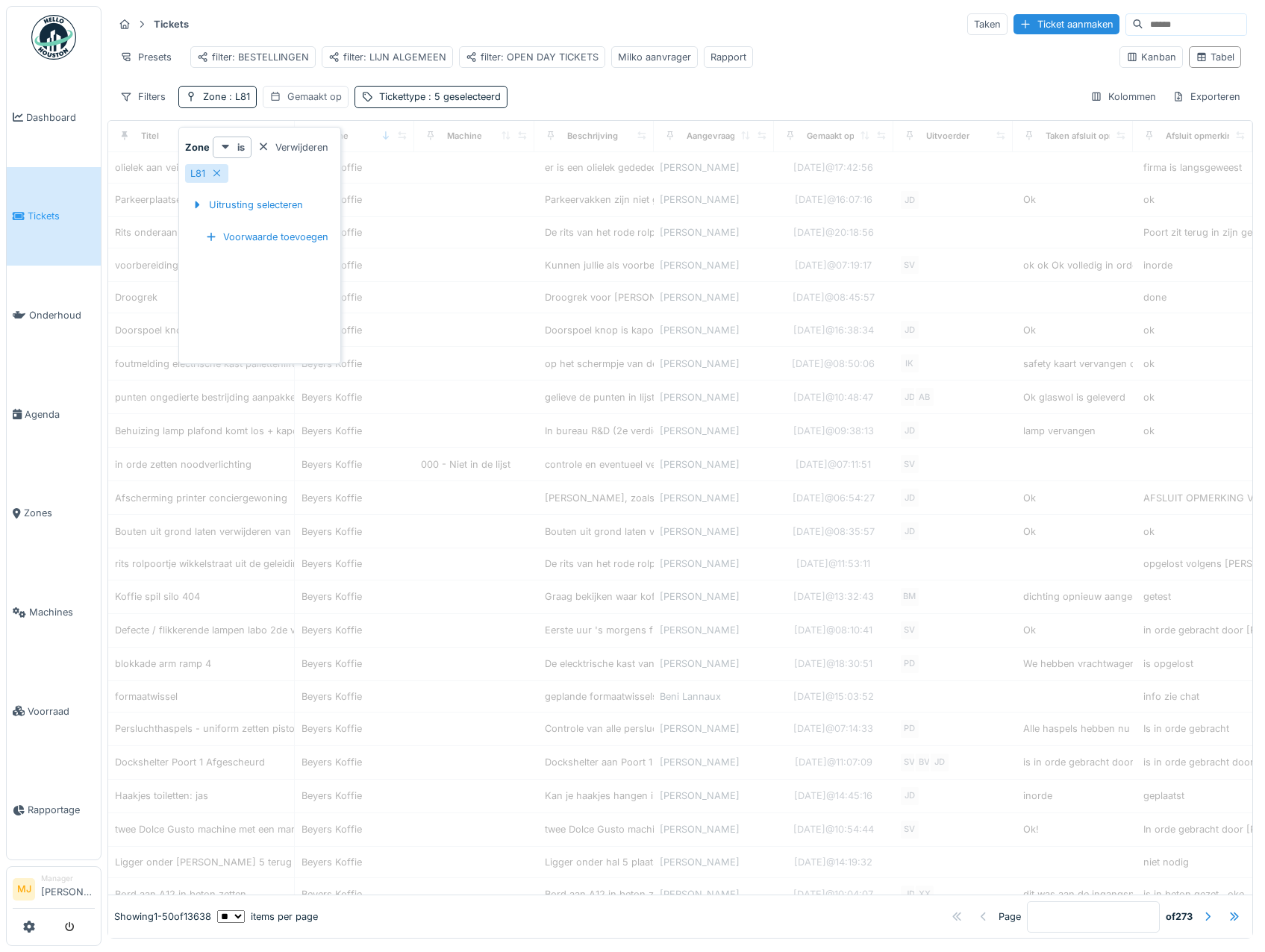
click at [301, 104] on div "Gemaakt op" at bounding box center [314, 96] width 55 height 14
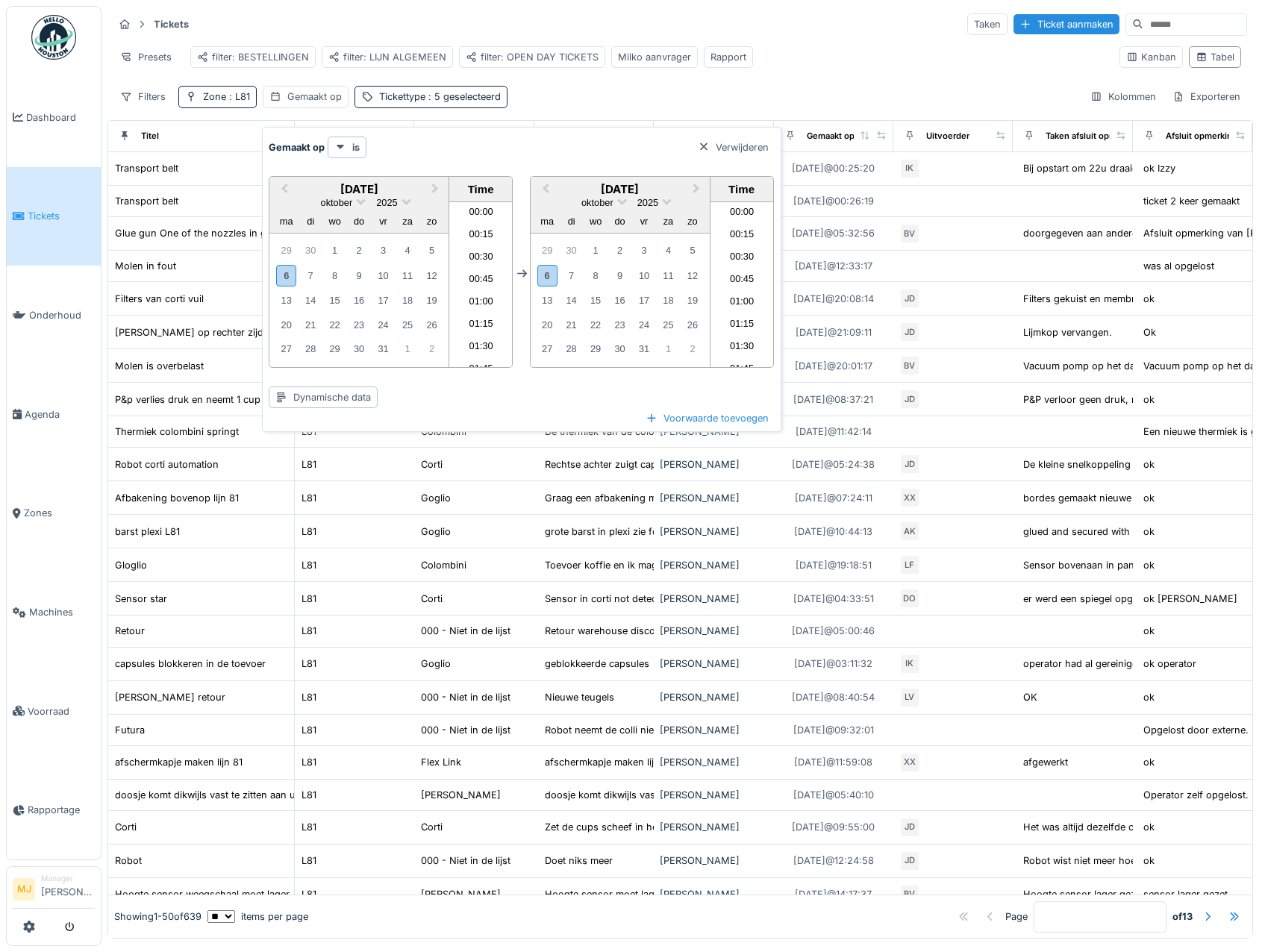
scroll to position [981, 0]
click at [289, 256] on div "29" at bounding box center [286, 250] width 20 height 20
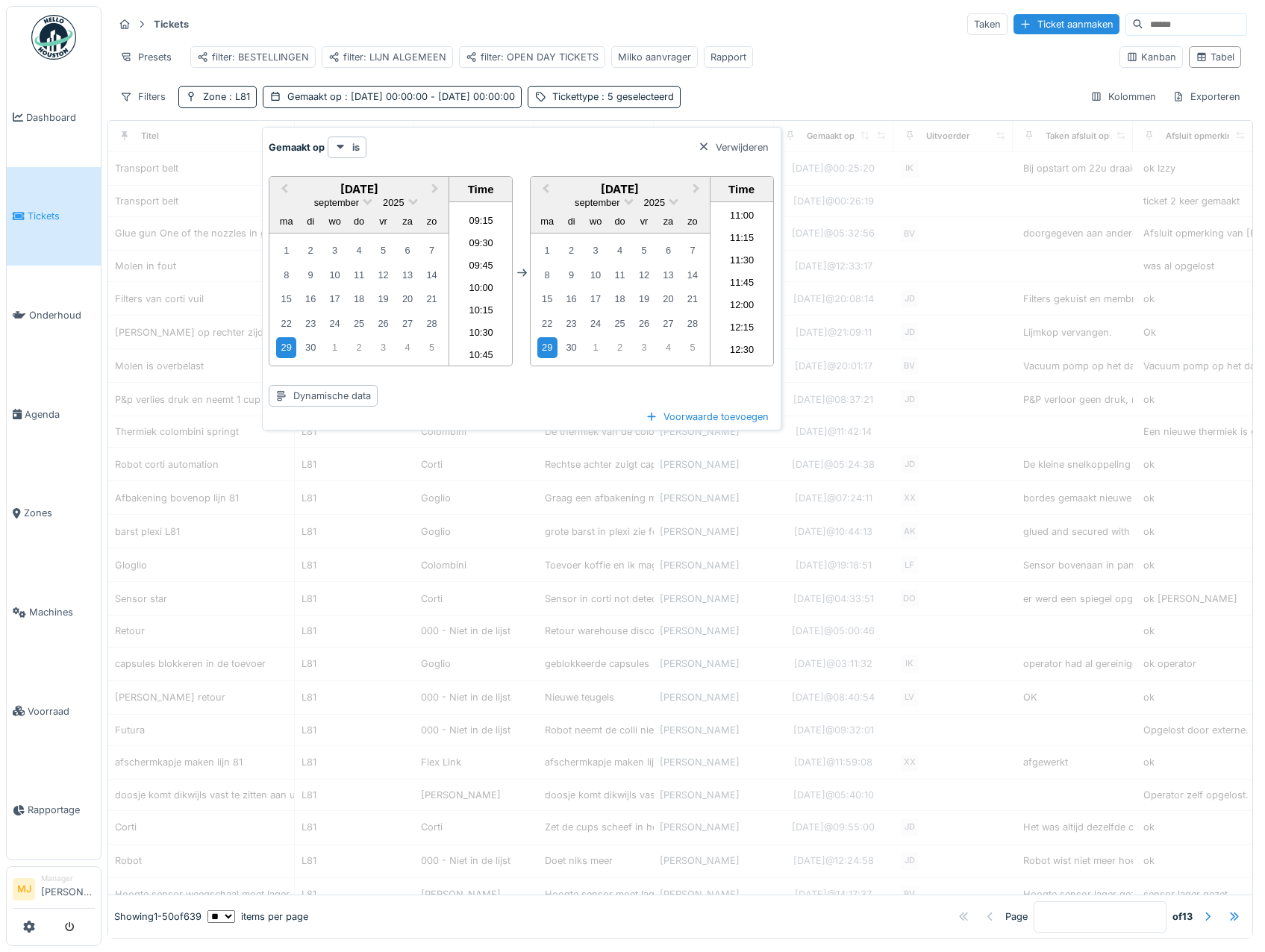
scroll to position [608, 0]
click at [467, 264] on li "07:15" at bounding box center [481, 254] width 64 height 22
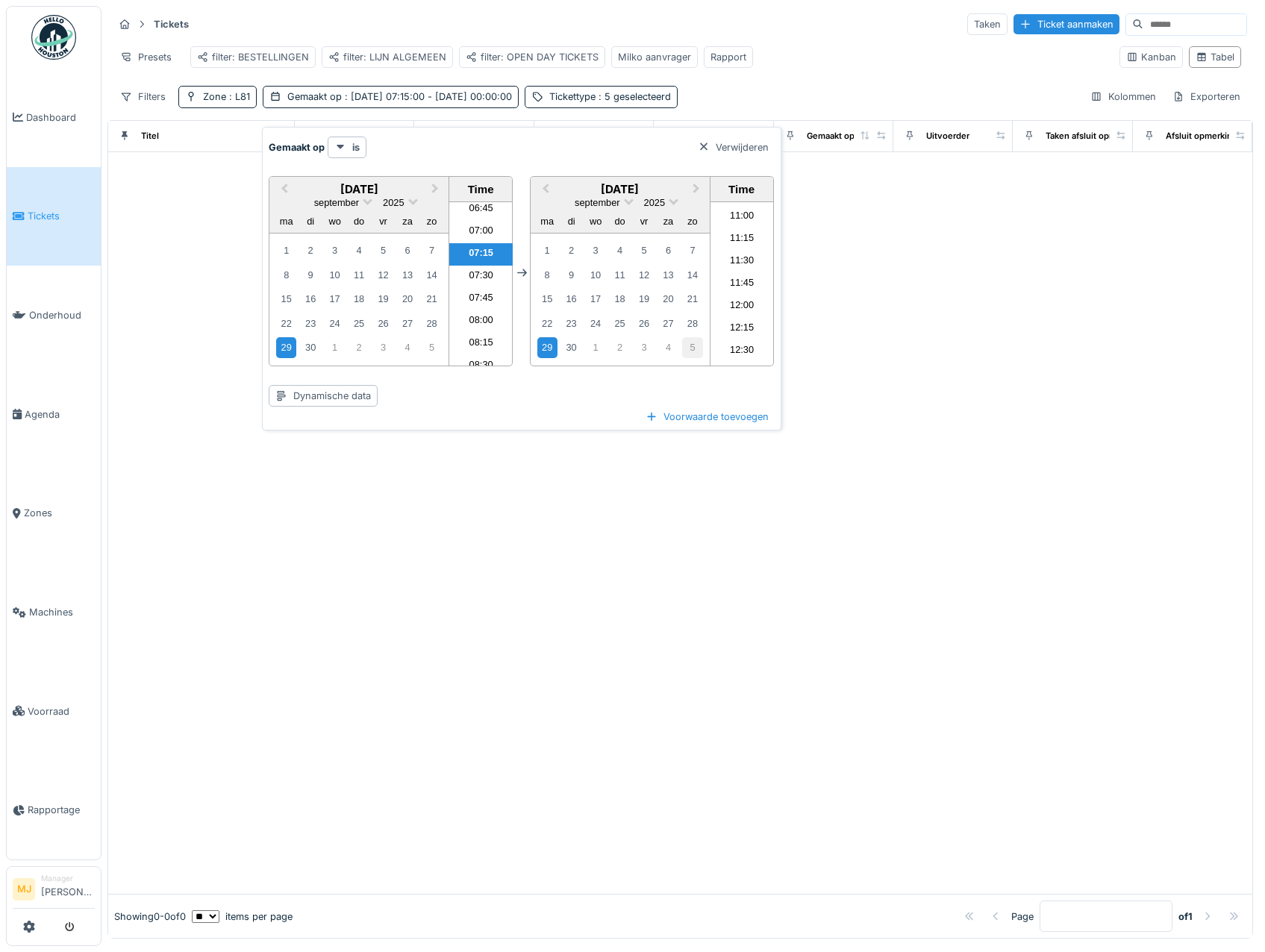
click at [684, 343] on div "5" at bounding box center [692, 347] width 20 height 20
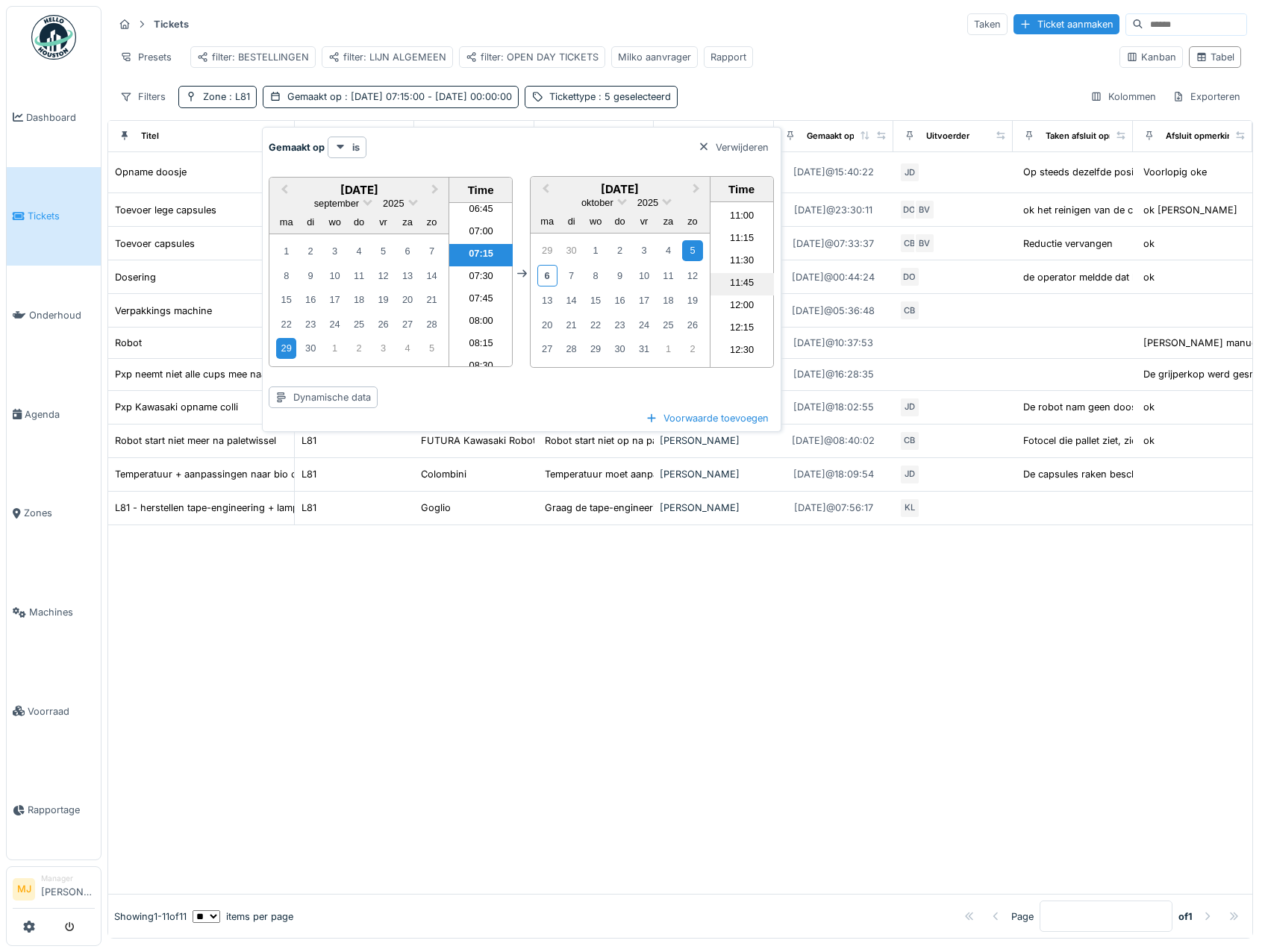
click at [727, 282] on li "11:45" at bounding box center [742, 284] width 64 height 22
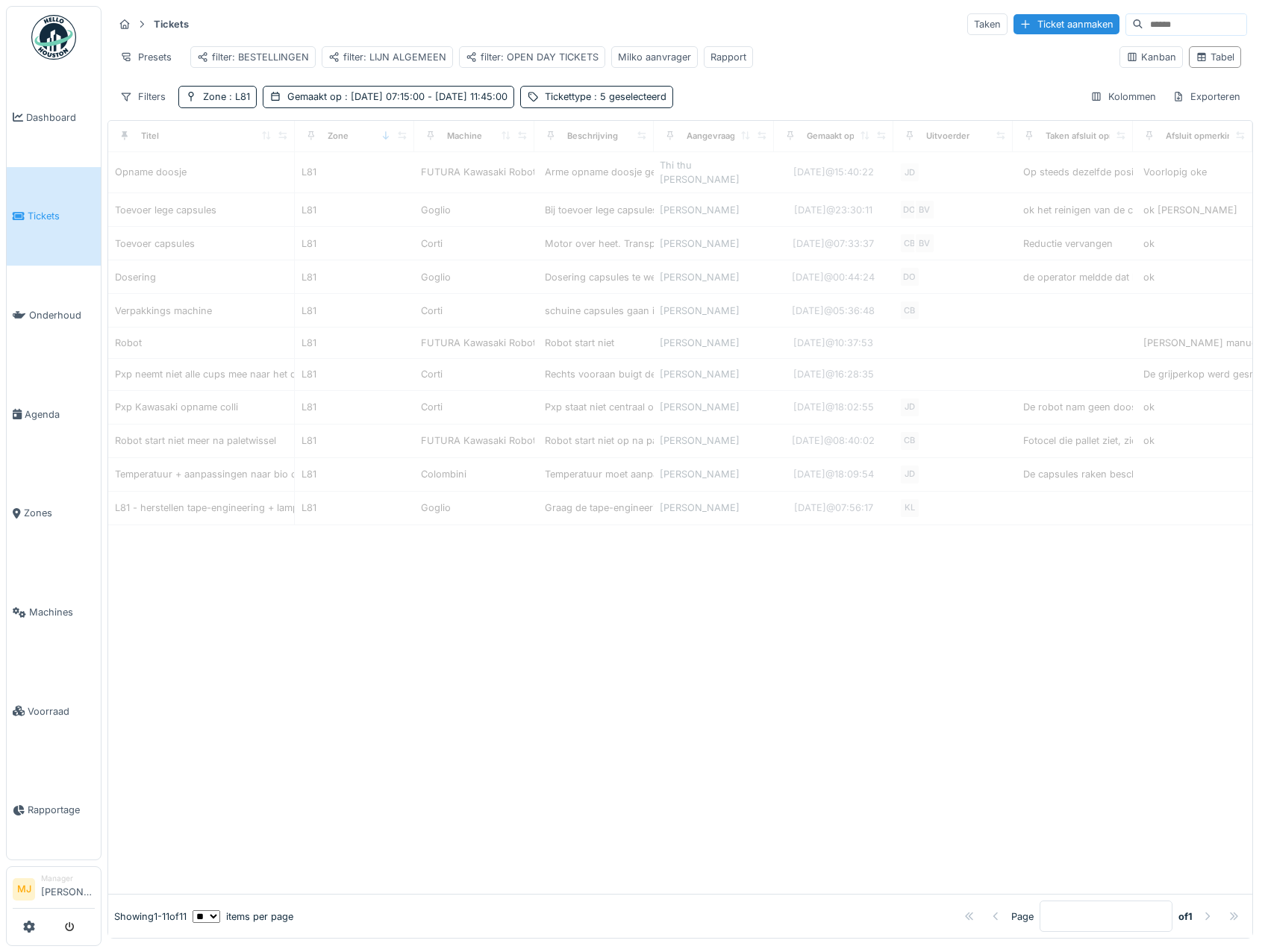
click at [800, 93] on div "Tickets Taken Ticket aanmaken Presets filter: BESTELLINGEN filter: LIJN ALGEMEE…" at bounding box center [680, 60] width 1145 height 108
